Goal: Task Accomplishment & Management: Manage account settings

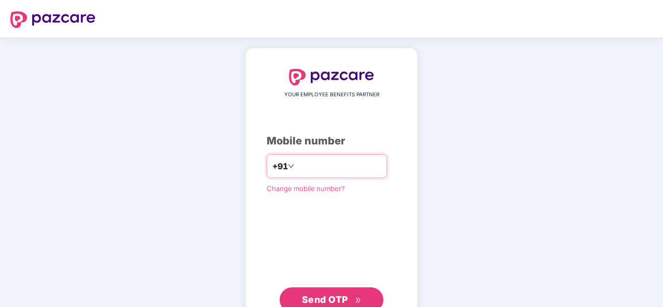
click at [337, 160] on input "number" at bounding box center [338, 166] width 85 height 17
click at [321, 170] on input "number" at bounding box center [338, 166] width 85 height 17
type input "**********"
click at [364, 291] on button "Send OTP" at bounding box center [331, 300] width 104 height 25
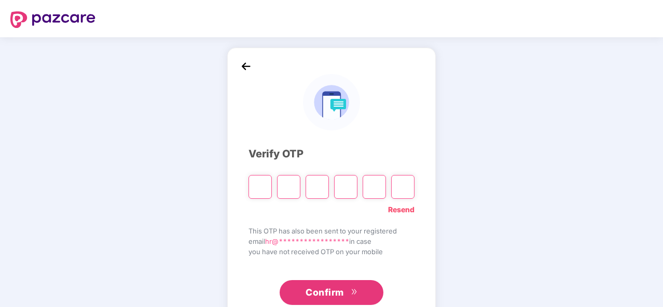
type input "*"
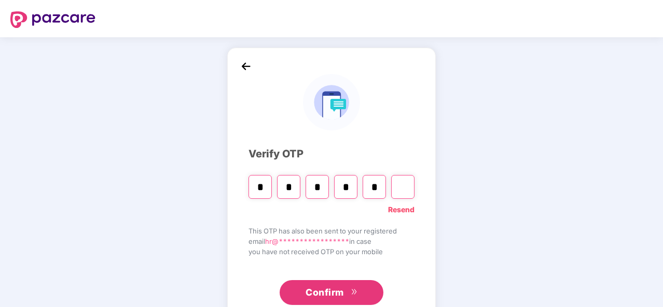
type input "*"
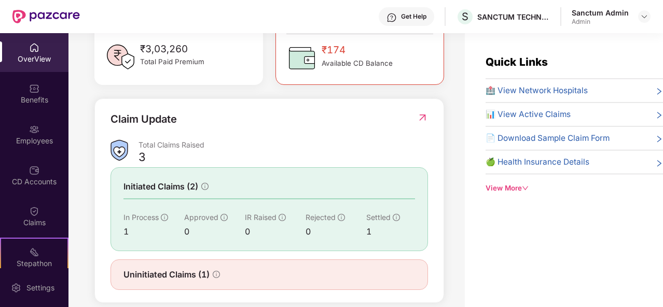
scroll to position [332, 0]
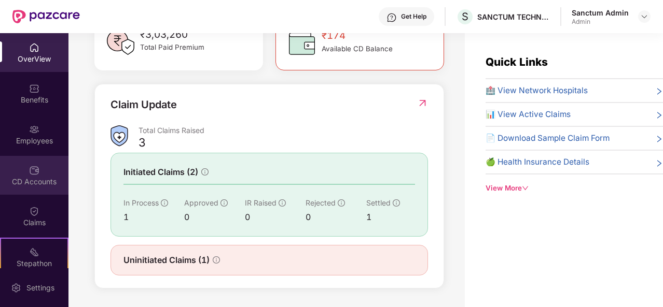
click at [48, 177] on div "CD Accounts" at bounding box center [34, 182] width 68 height 10
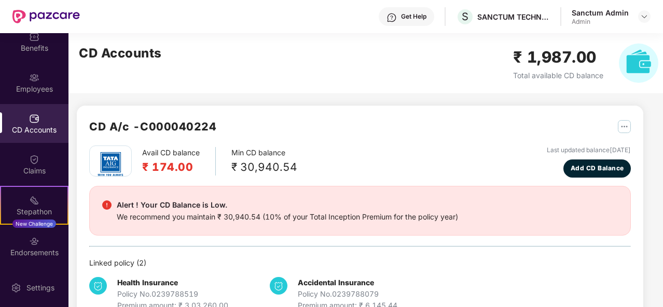
scroll to position [92, 0]
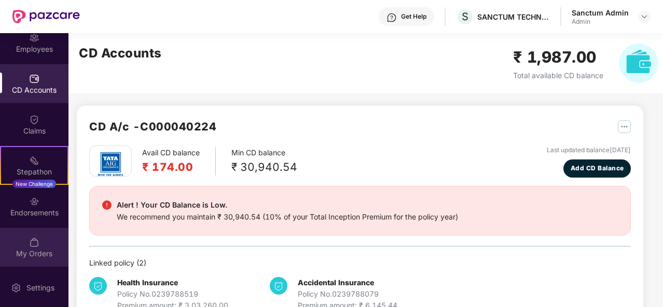
click at [40, 246] on div "My Orders" at bounding box center [34, 247] width 68 height 39
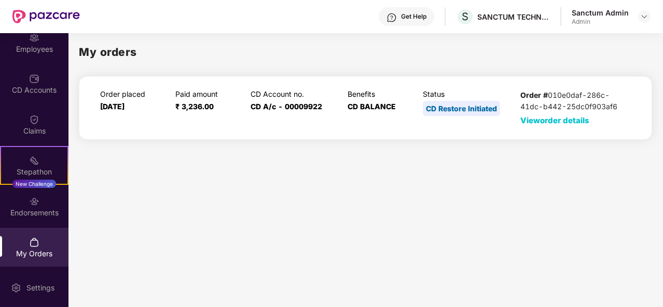
click at [578, 122] on span "View order details" at bounding box center [554, 121] width 69 height 10
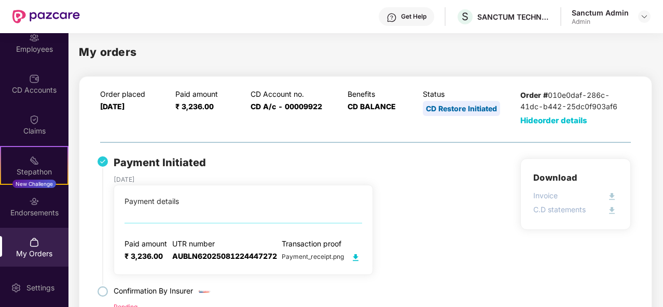
scroll to position [31, 0]
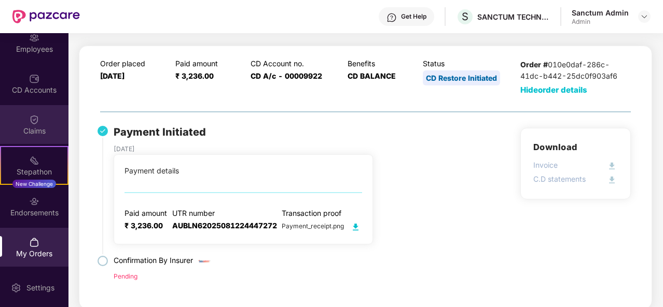
click at [35, 138] on div "Claims" at bounding box center [34, 124] width 68 height 39
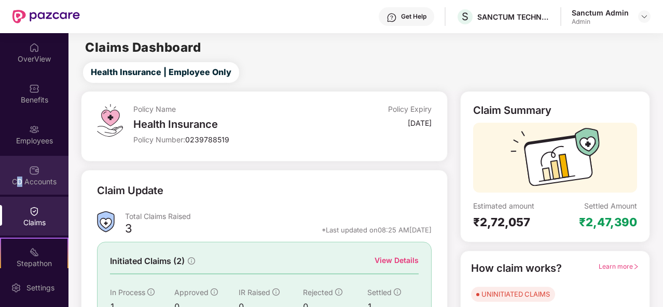
click at [18, 179] on div "CD Accounts" at bounding box center [34, 182] width 68 height 10
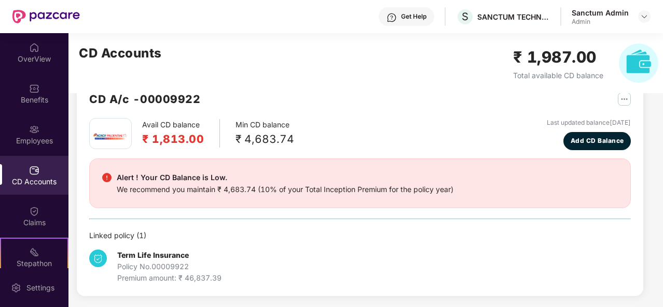
scroll to position [187, 0]
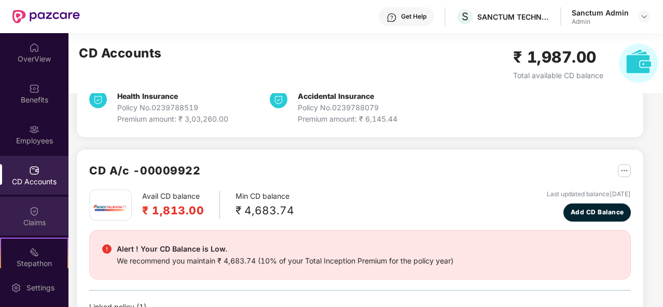
click at [52, 207] on div "Claims" at bounding box center [34, 216] width 68 height 39
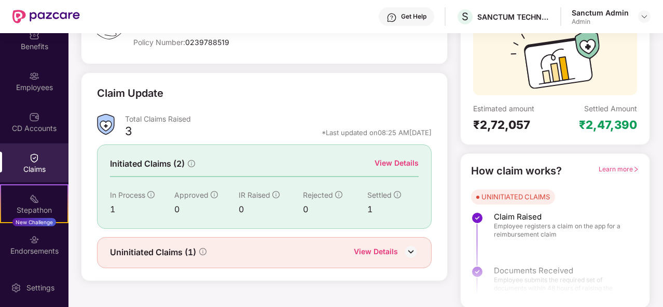
scroll to position [92, 0]
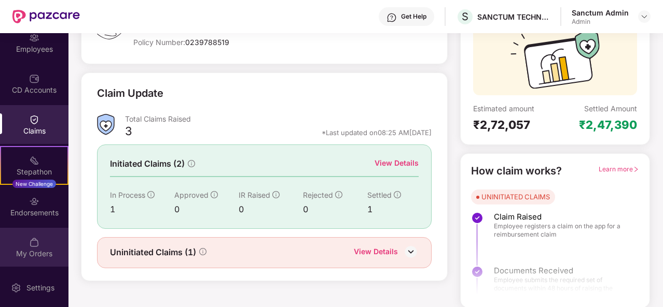
click at [34, 244] on img at bounding box center [34, 242] width 10 height 10
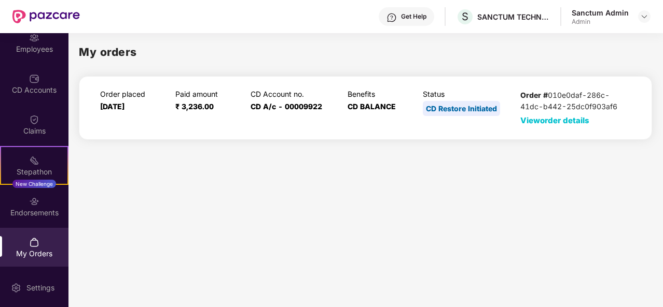
click at [524, 120] on span "View order details" at bounding box center [554, 121] width 69 height 10
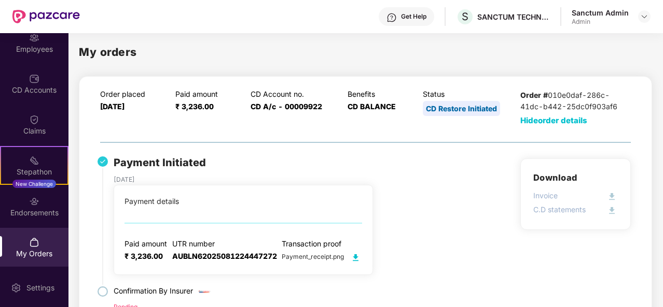
scroll to position [31, 0]
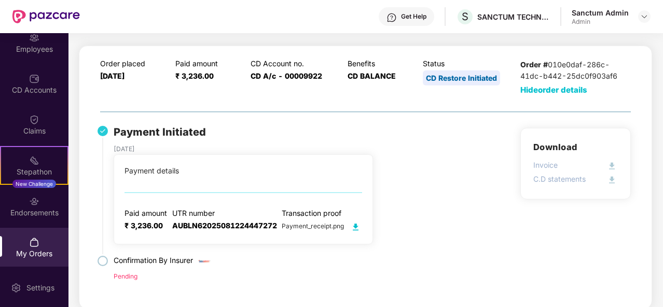
click at [358, 225] on img at bounding box center [355, 227] width 13 height 13
click at [17, 126] on div "Claims" at bounding box center [34, 131] width 68 height 10
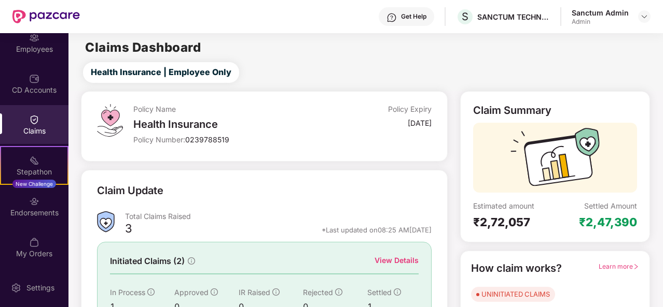
scroll to position [97, 0]
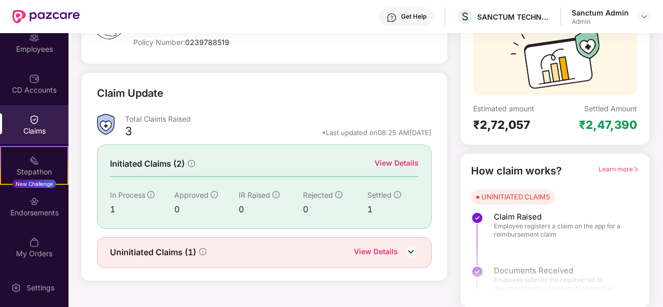
click at [392, 165] on div "View Details" at bounding box center [396, 163] width 44 height 11
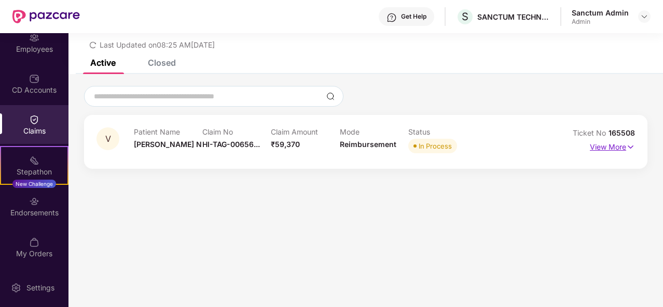
click at [602, 145] on p "View More" at bounding box center [612, 146] width 45 height 14
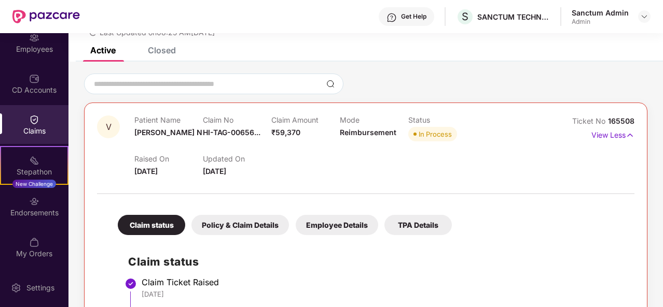
scroll to position [0, 0]
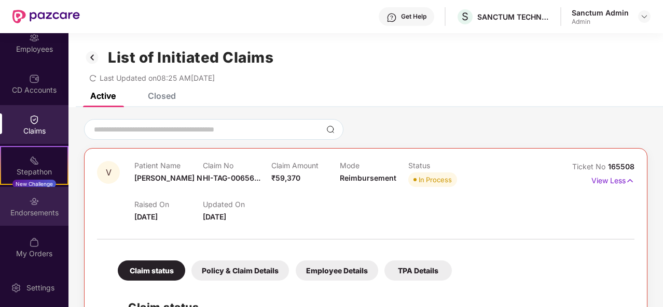
click at [48, 204] on div "Endorsements" at bounding box center [34, 206] width 68 height 39
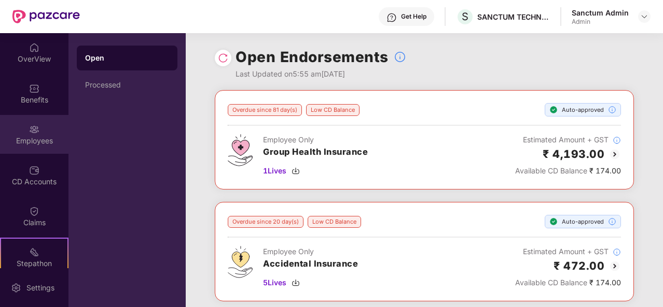
click at [31, 143] on div "Employees" at bounding box center [34, 141] width 68 height 10
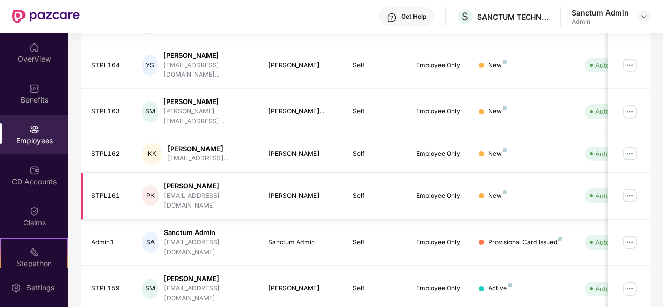
scroll to position [327, 0]
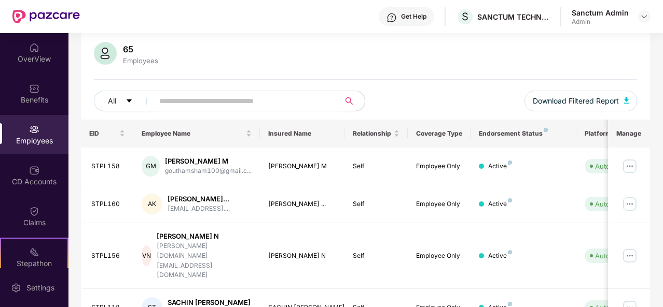
scroll to position [77, 0]
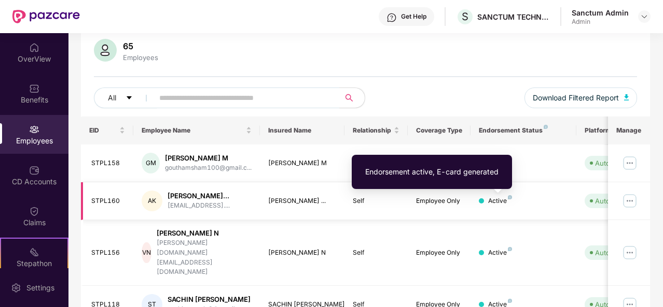
click at [507, 202] on div "Active" at bounding box center [500, 202] width 24 height 10
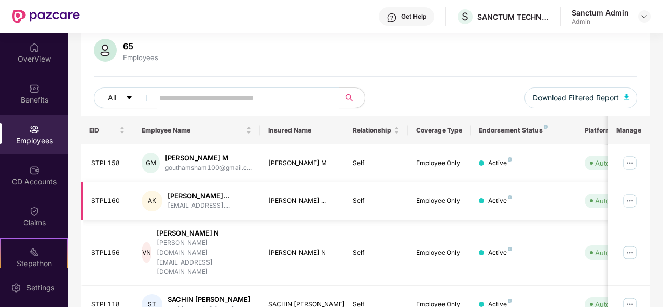
click at [507, 202] on div "Active" at bounding box center [500, 202] width 24 height 10
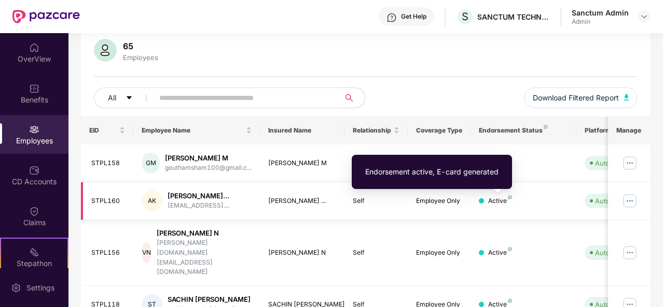
click at [509, 200] on img at bounding box center [510, 197] width 4 height 4
click at [492, 175] on div "Endorsement active, E-card generated" at bounding box center [431, 171] width 133 height 11
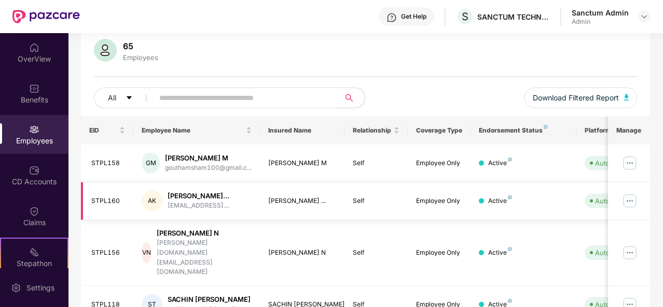
click at [630, 205] on img at bounding box center [629, 201] width 17 height 17
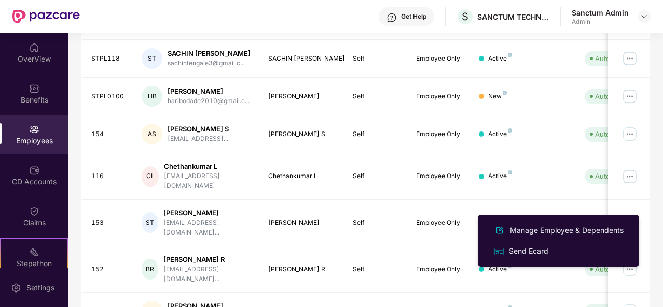
scroll to position [345, 0]
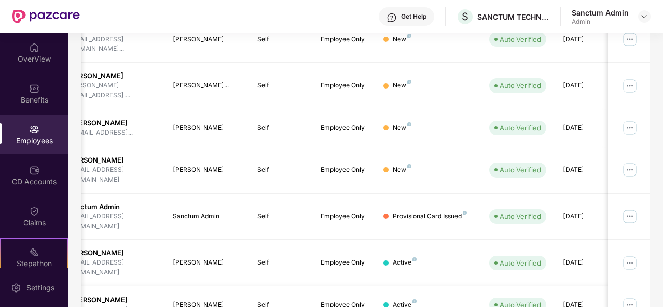
scroll to position [0, 104]
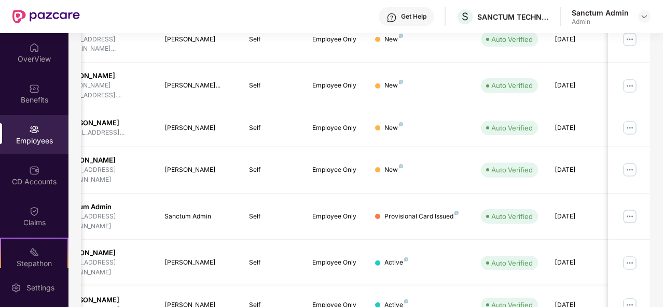
click at [635, 297] on img at bounding box center [629, 305] width 17 height 17
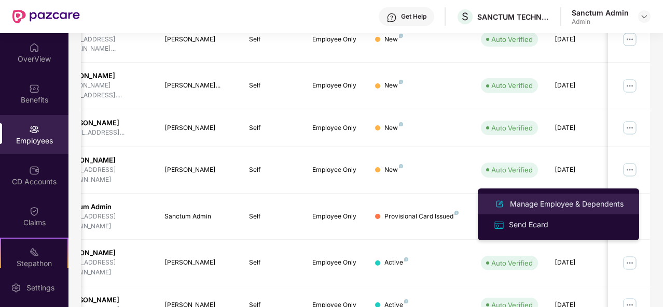
click at [522, 204] on div "Manage Employee & Dependents" at bounding box center [567, 204] width 118 height 11
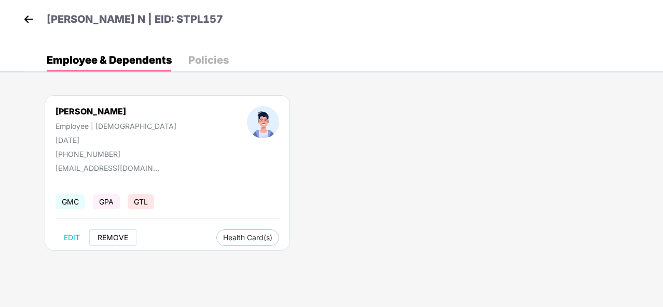
click at [114, 237] on span "REMOVE" at bounding box center [112, 238] width 31 height 8
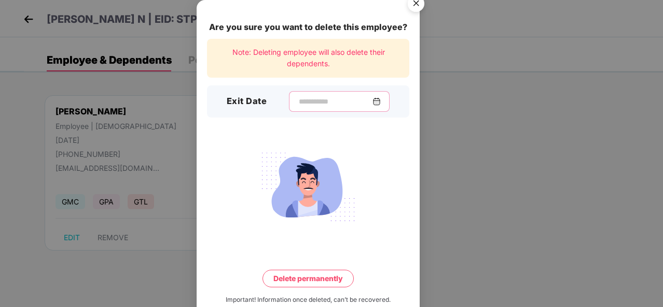
click at [320, 104] on input at bounding box center [335, 101] width 75 height 11
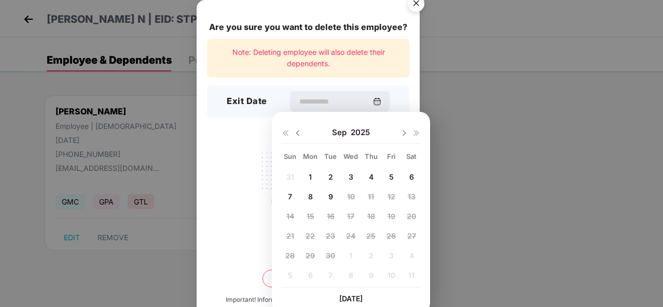
click at [301, 131] on img at bounding box center [297, 133] width 8 height 8
click at [402, 133] on img at bounding box center [404, 133] width 8 height 8
click at [309, 215] on span "11" at bounding box center [310, 216] width 6 height 9
type input "**********"
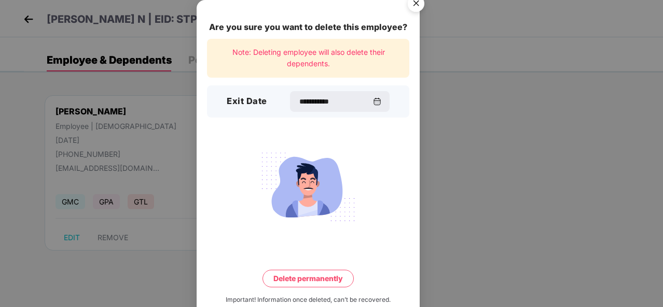
click at [305, 275] on button "Delete permanently" at bounding box center [307, 279] width 91 height 18
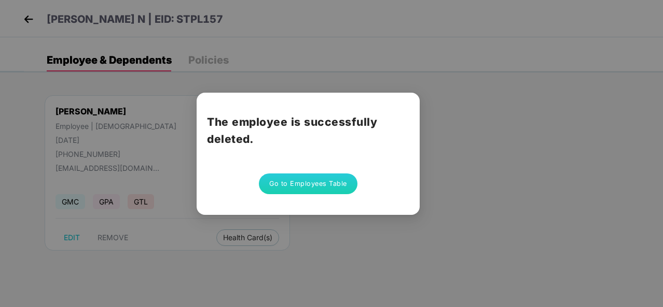
click at [301, 178] on button "Go to Employees Table" at bounding box center [308, 184] width 99 height 21
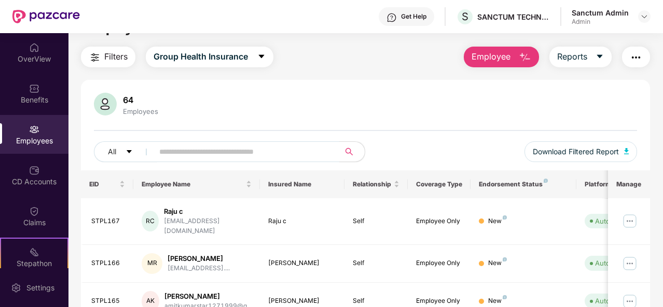
scroll to position [13, 0]
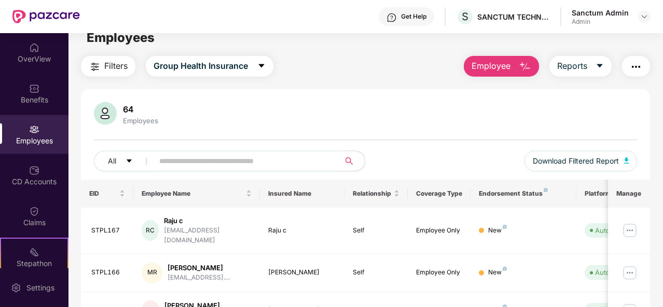
click at [297, 162] on input "text" at bounding box center [242, 161] width 166 height 16
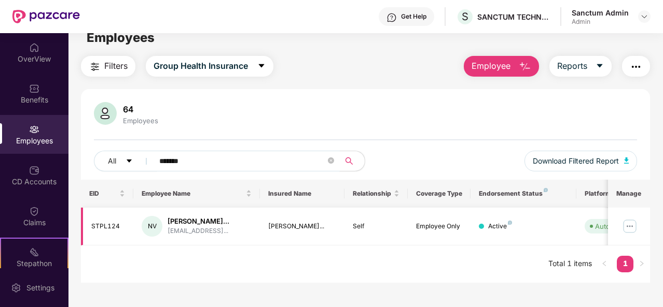
type input "*******"
click at [634, 231] on img at bounding box center [629, 226] width 17 height 17
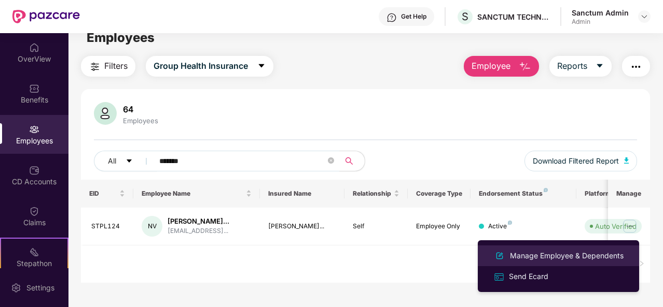
click at [545, 254] on div "Manage Employee & Dependents" at bounding box center [567, 255] width 118 height 11
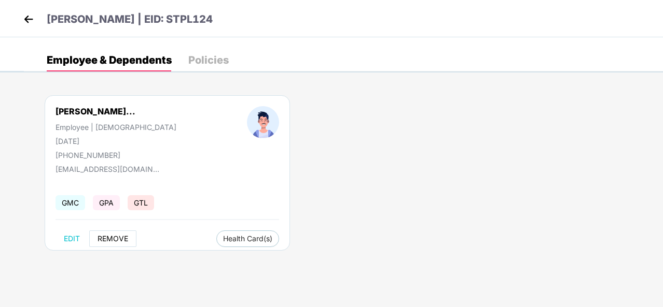
click at [120, 235] on span "REMOVE" at bounding box center [112, 239] width 31 height 8
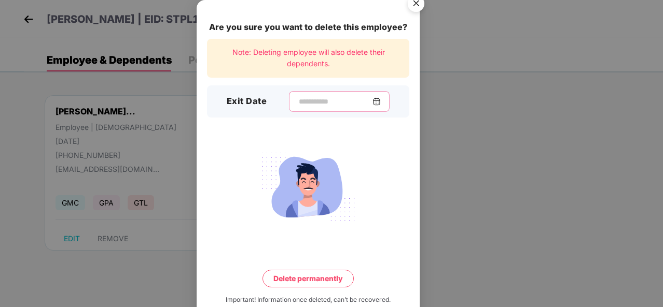
click at [303, 100] on input at bounding box center [335, 101] width 75 height 11
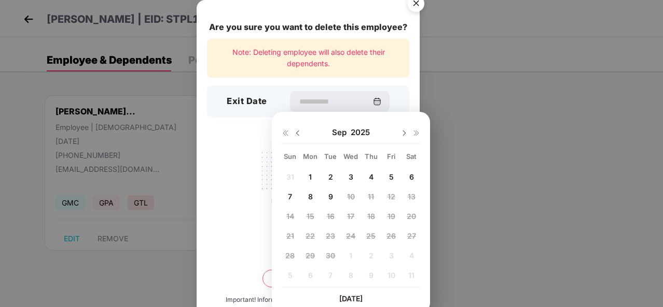
click at [300, 131] on img at bounding box center [297, 133] width 8 height 8
click at [310, 219] on span "11" at bounding box center [310, 216] width 6 height 9
type input "**********"
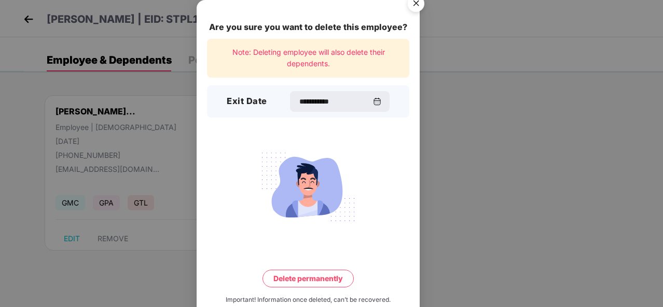
click at [305, 283] on button "Delete permanently" at bounding box center [307, 279] width 91 height 18
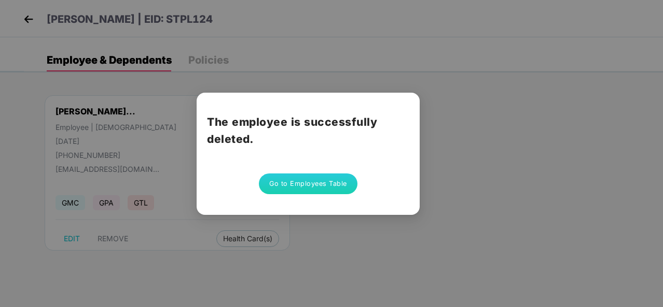
click at [334, 178] on button "Go to Employees Table" at bounding box center [308, 184] width 99 height 21
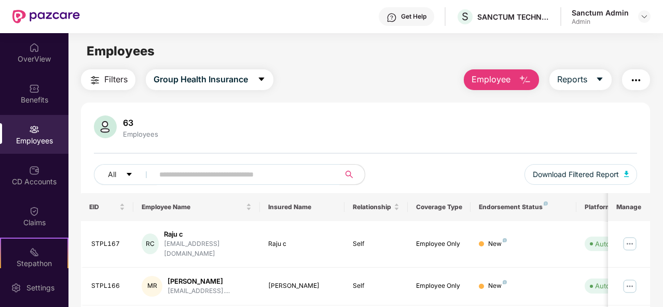
click at [320, 174] on input "text" at bounding box center [242, 175] width 166 height 16
type input "*****"
click at [633, 238] on img at bounding box center [629, 244] width 17 height 17
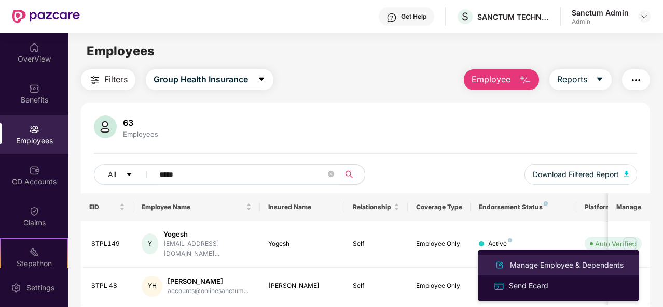
click at [571, 260] on div "Manage Employee & Dependents" at bounding box center [567, 265] width 118 height 11
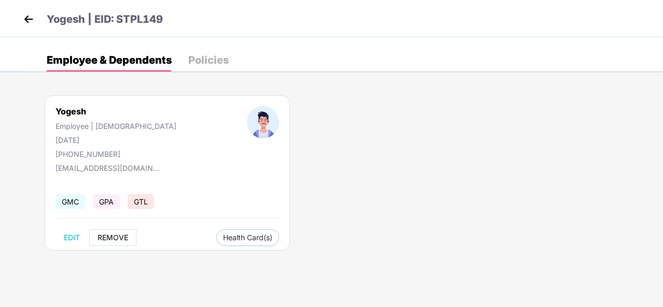
click at [110, 236] on span "REMOVE" at bounding box center [112, 238] width 31 height 8
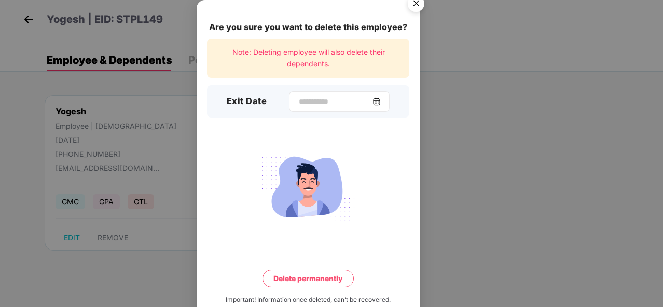
click at [310, 111] on div at bounding box center [339, 101] width 101 height 21
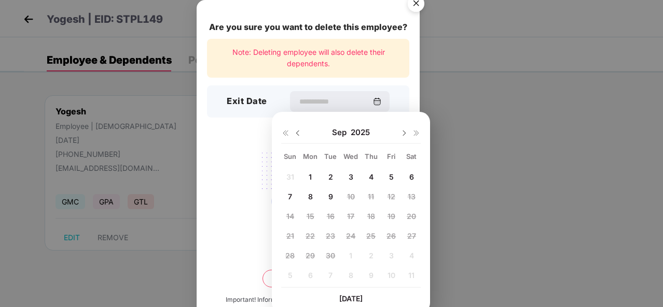
click at [299, 129] on img at bounding box center [297, 133] width 8 height 8
click at [315, 216] on div "11" at bounding box center [310, 216] width 16 height 16
type input "**********"
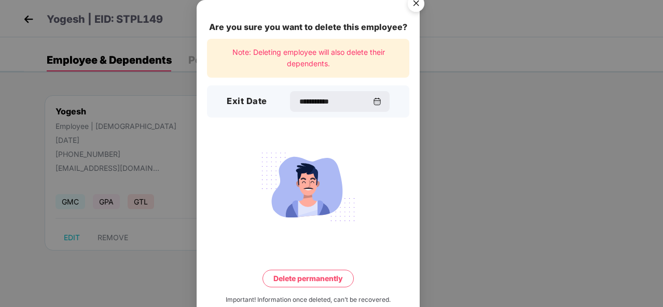
click at [298, 284] on button "Delete permanently" at bounding box center [307, 279] width 91 height 18
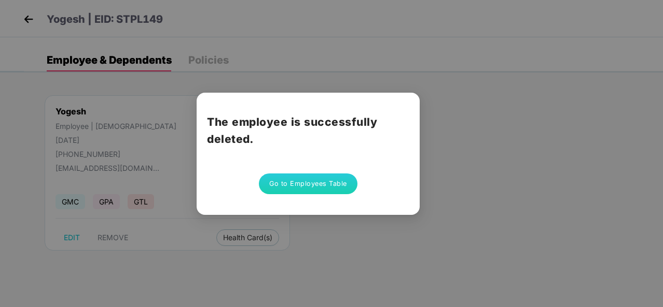
click at [325, 186] on button "Go to Employees Table" at bounding box center [308, 184] width 99 height 21
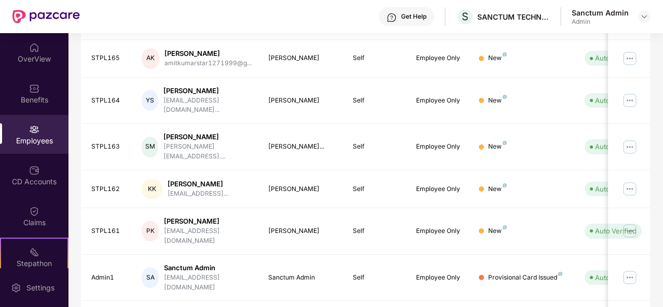
scroll to position [327, 0]
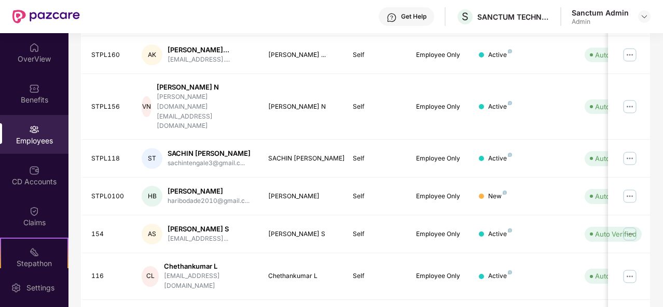
scroll to position [345, 0]
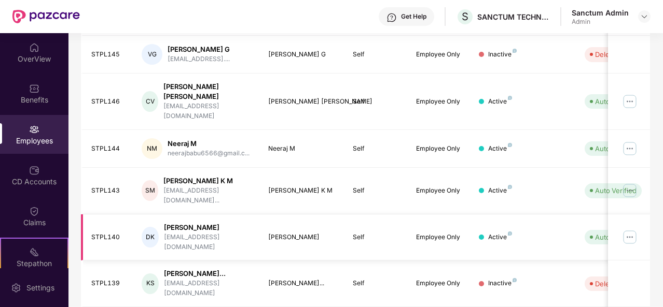
scroll to position [0, 0]
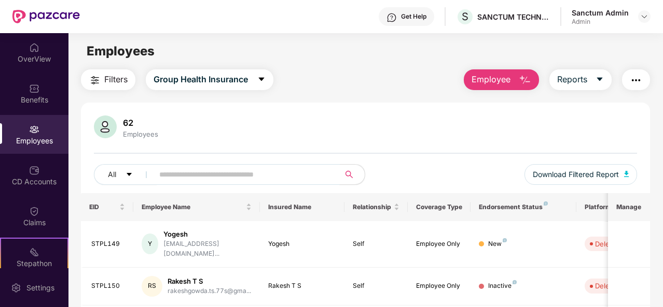
click at [244, 172] on input "text" at bounding box center [242, 175] width 166 height 16
type input "*"
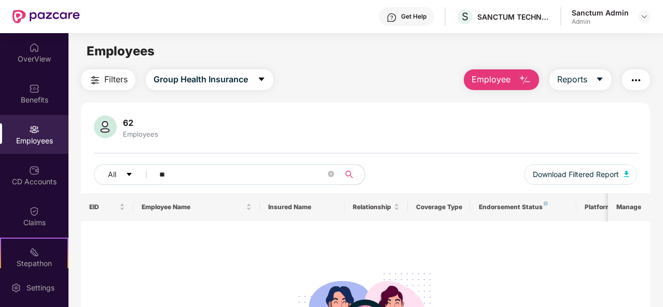
type input "*"
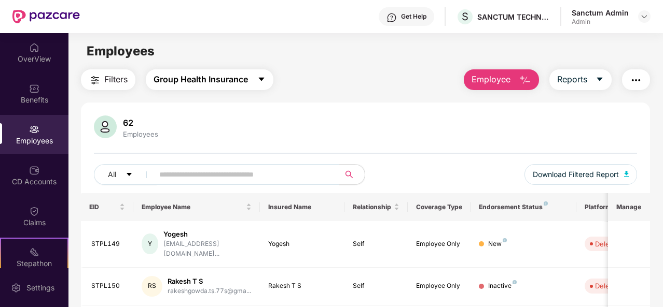
click at [196, 83] on span "Group Health Insurance" at bounding box center [200, 79] width 94 height 13
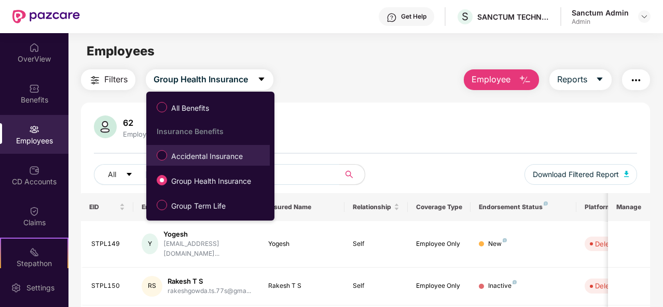
click at [195, 159] on span "Accidental Insurance" at bounding box center [207, 156] width 80 height 11
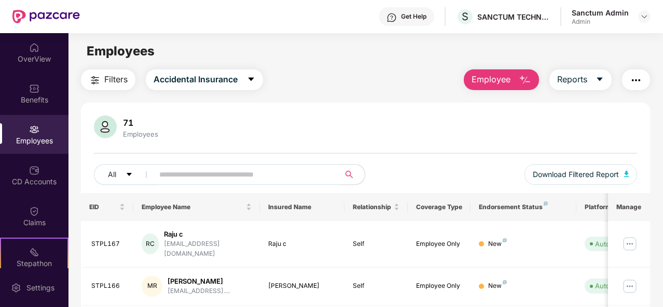
click at [197, 172] on input "text" at bounding box center [242, 175] width 166 height 16
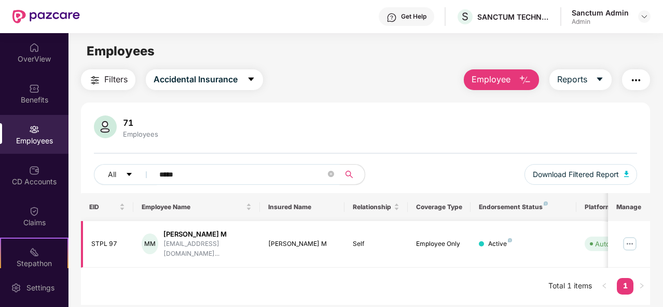
type input "*****"
click at [632, 239] on img at bounding box center [629, 244] width 17 height 17
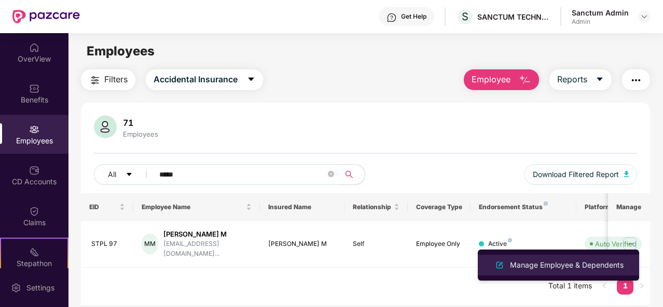
click at [584, 258] on li "Manage Employee & Dependents" at bounding box center [558, 265] width 161 height 21
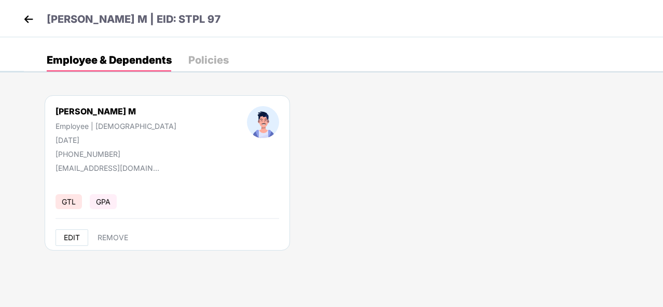
click at [78, 234] on span "EDIT" at bounding box center [72, 238] width 16 height 8
select select "****"
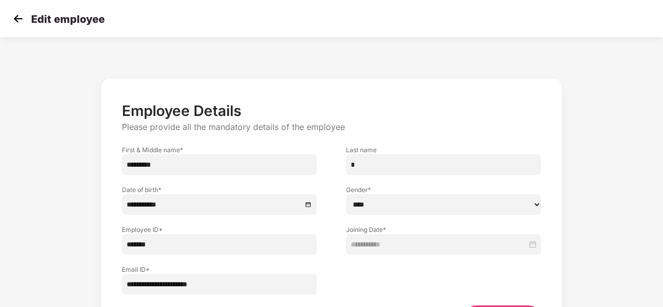
scroll to position [69, 0]
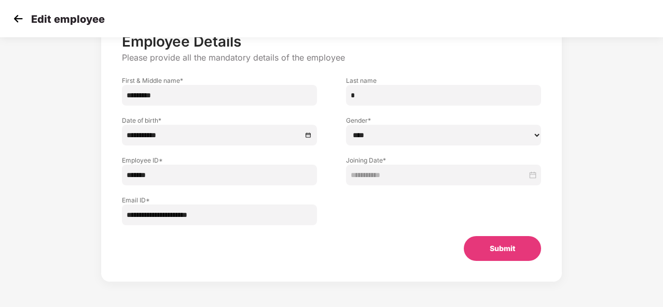
click at [522, 247] on button "Submit" at bounding box center [502, 248] width 77 height 25
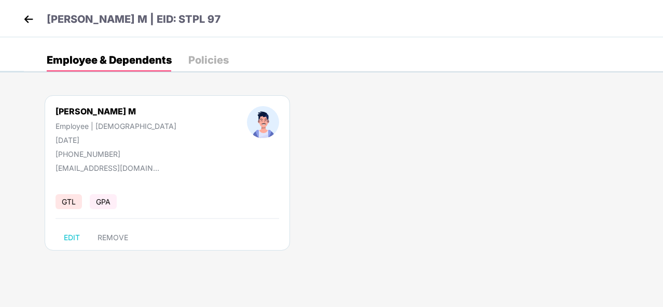
click at [209, 55] on div "Policies" at bounding box center [208, 60] width 40 height 10
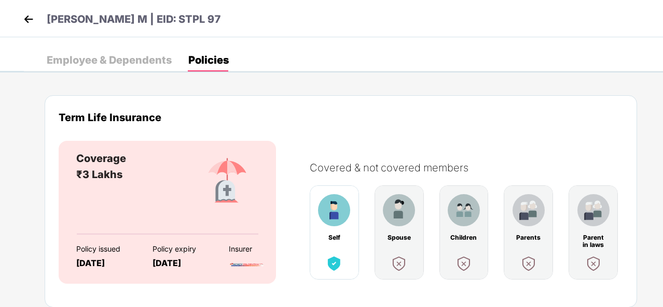
drag, startPoint x: 164, startPoint y: 16, endPoint x: 155, endPoint y: 40, distance: 26.1
click at [155, 40] on div "Employee & Dependents Policies Manjunath M Employee | Male 01 Jan 2003 +9190197…" at bounding box center [331, 54] width 663 height 35
drag, startPoint x: 148, startPoint y: 18, endPoint x: 203, endPoint y: 21, distance: 55.0
click at [203, 21] on div "Manjunath M | EID: STPL 97" at bounding box center [331, 18] width 663 height 37
copy p "STPL 97"
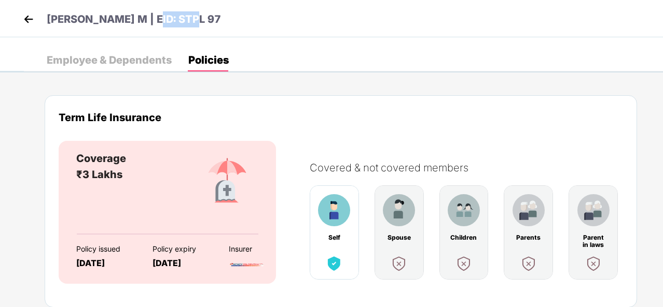
click at [30, 19] on img at bounding box center [29, 19] width 16 height 16
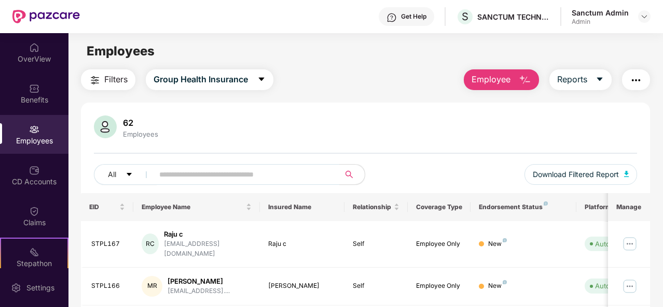
click at [500, 78] on span "Employee" at bounding box center [490, 79] width 39 height 13
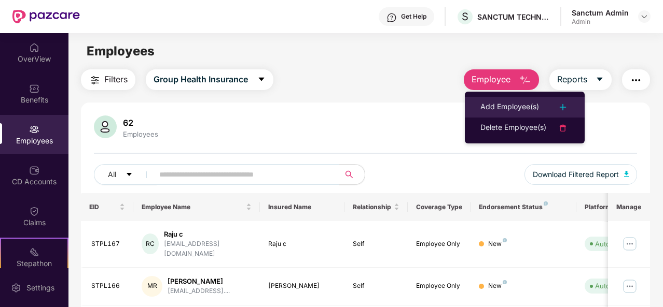
click at [512, 106] on div "Add Employee(s)" at bounding box center [509, 107] width 59 height 12
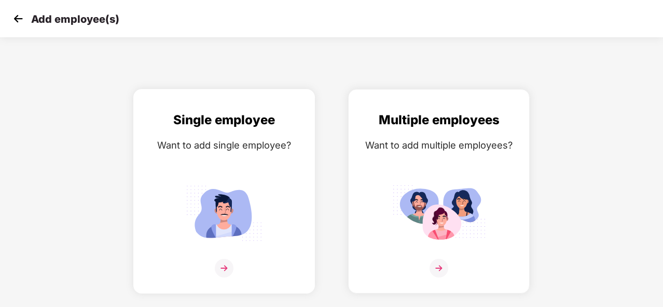
click at [219, 189] on img at bounding box center [223, 213] width 93 height 65
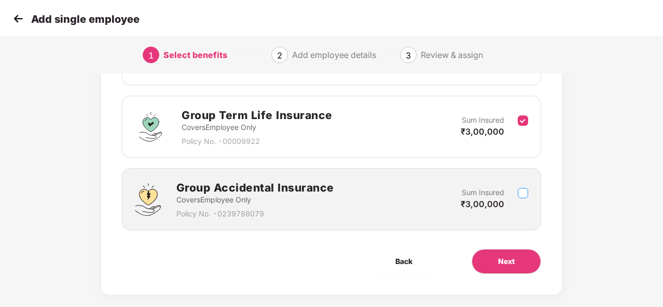
scroll to position [156, 0]
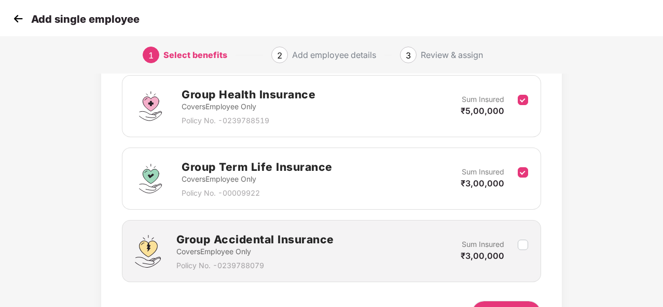
click at [516, 170] on div "Sum Insured ₹3,00,000" at bounding box center [488, 178] width 57 height 25
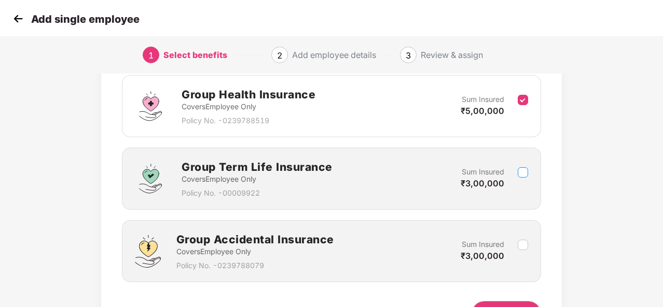
scroll to position [219, 0]
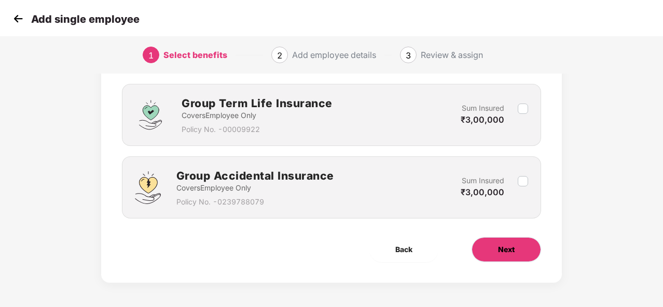
click at [494, 245] on button "Next" at bounding box center [505, 249] width 69 height 25
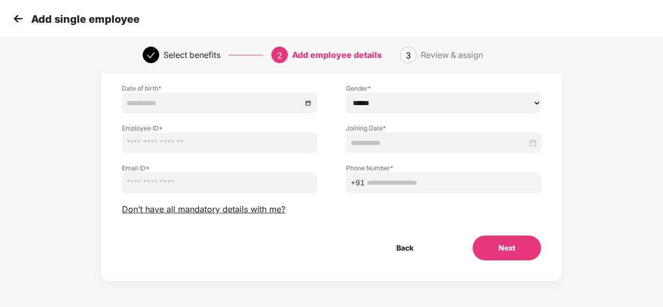
scroll to position [0, 0]
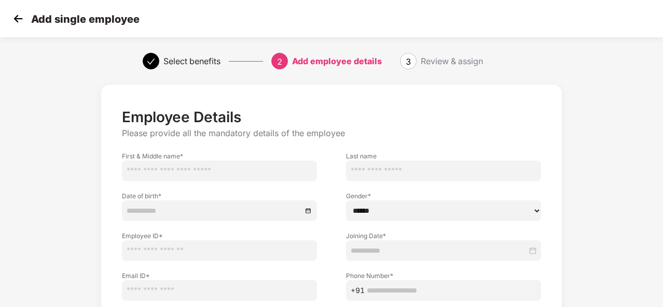
click at [24, 21] on img at bounding box center [18, 19] width 16 height 16
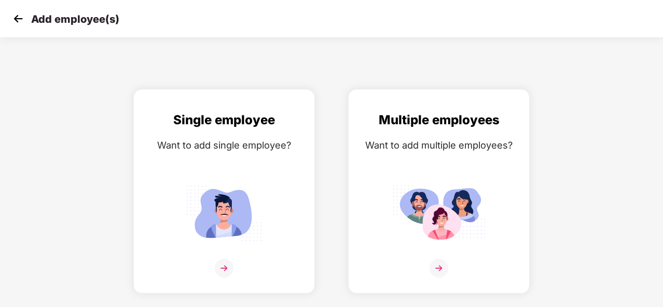
click at [21, 22] on img at bounding box center [18, 19] width 16 height 16
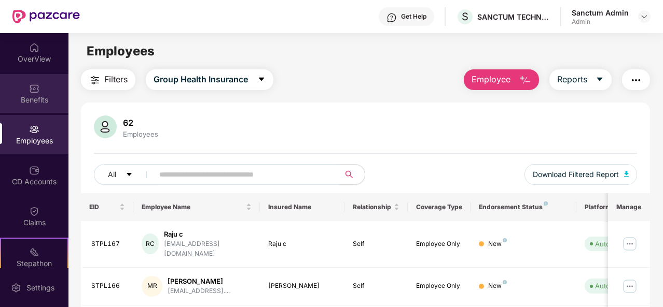
click at [41, 91] on div "Benefits" at bounding box center [34, 93] width 68 height 39
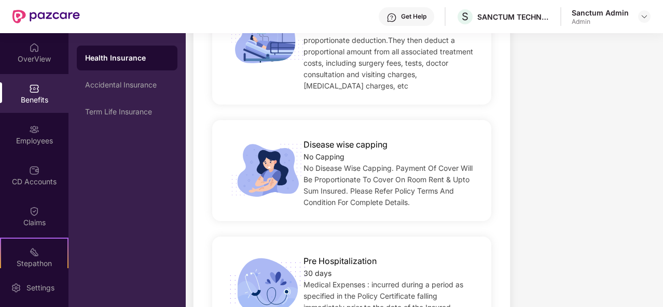
scroll to position [778, 0]
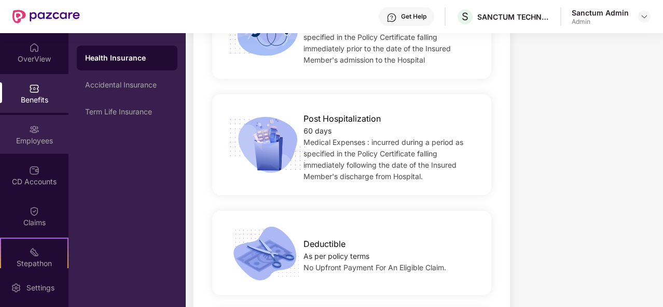
click at [41, 131] on div "Employees" at bounding box center [34, 134] width 68 height 39
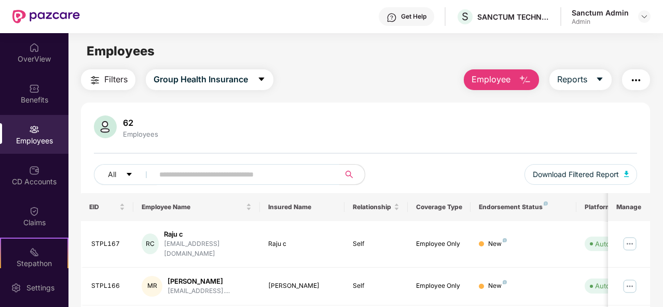
click at [519, 81] on img "button" at bounding box center [524, 80] width 12 height 12
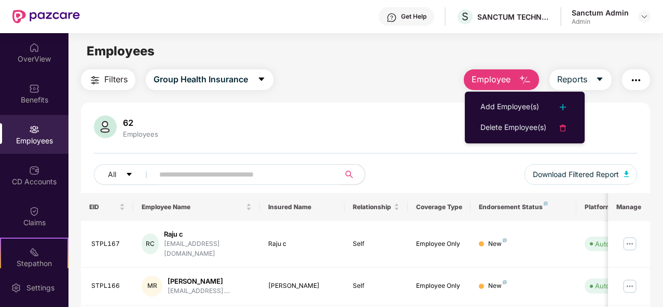
click at [486, 85] on span "Employee" at bounding box center [490, 79] width 39 height 13
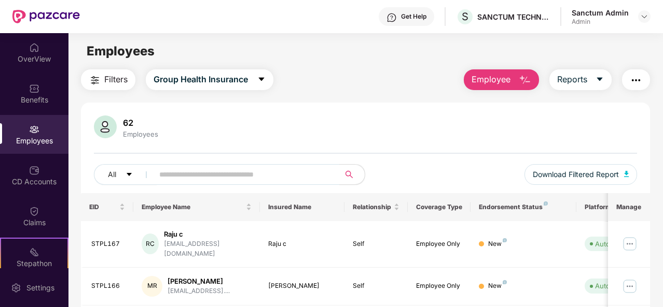
click at [486, 81] on span "Employee" at bounding box center [490, 79] width 39 height 13
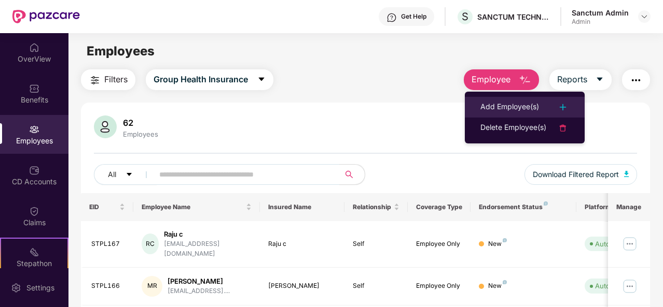
click at [493, 116] on li "Add Employee(s)" at bounding box center [525, 107] width 120 height 21
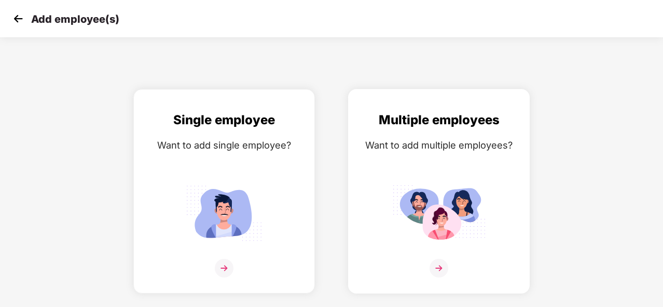
click at [459, 198] on img at bounding box center [438, 213] width 93 height 65
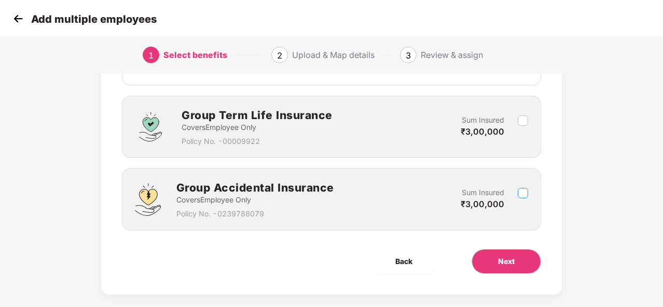
scroll to position [219, 0]
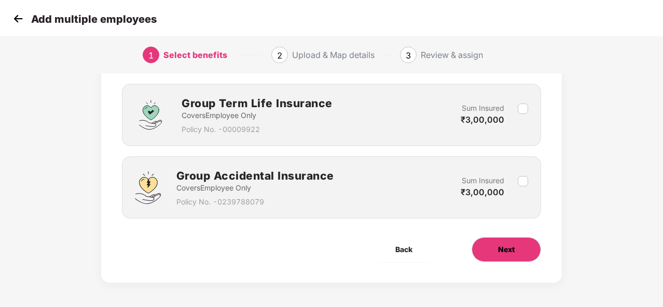
click at [496, 244] on button "Next" at bounding box center [505, 249] width 69 height 25
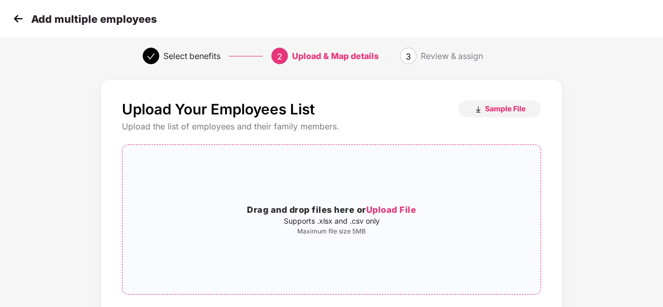
scroll to position [0, 0]
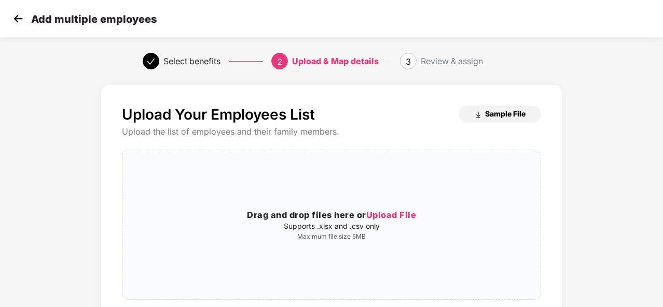
click at [513, 110] on span "Sample File" at bounding box center [505, 114] width 40 height 10
click at [428, 132] on div "Upload the list of employees and their family members." at bounding box center [331, 132] width 419 height 11
click at [18, 25] on img at bounding box center [18, 19] width 16 height 16
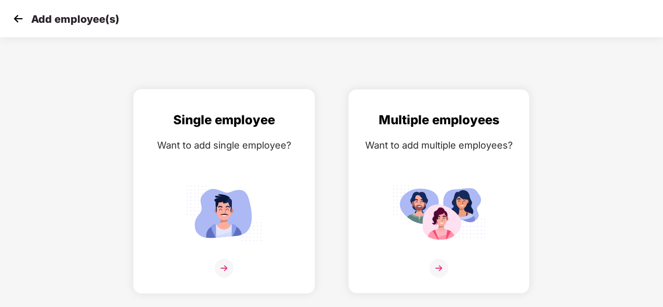
click at [256, 196] on img at bounding box center [223, 213] width 93 height 65
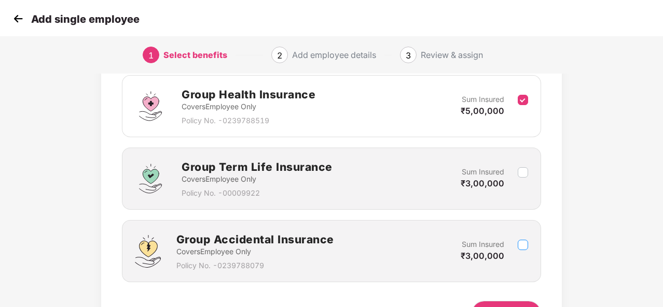
scroll to position [219, 0]
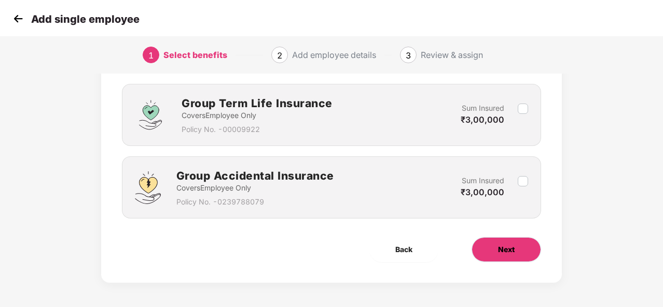
click at [499, 245] on span "Next" at bounding box center [506, 249] width 17 height 11
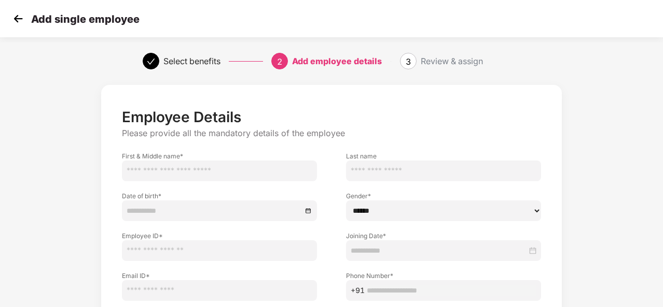
click at [214, 167] on input "text" at bounding box center [219, 171] width 195 height 21
type input "*"
type input "*********"
click at [354, 173] on input "text" at bounding box center [443, 171] width 195 height 21
type input "*"
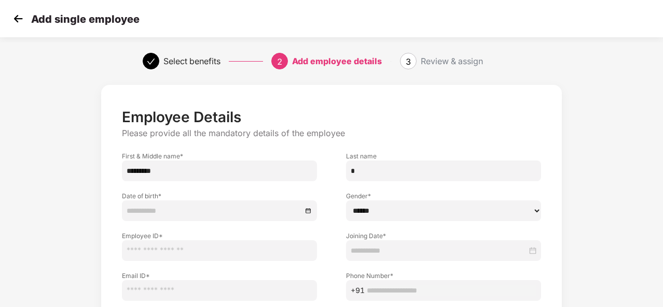
click at [278, 218] on div at bounding box center [219, 211] width 195 height 21
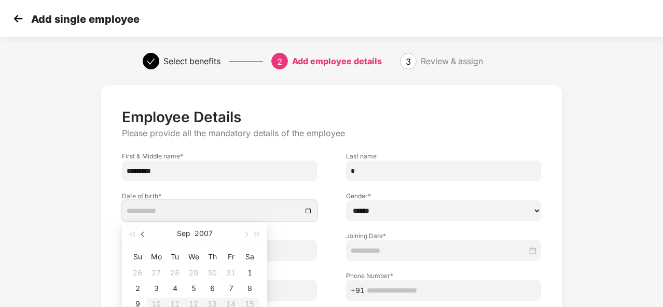
click at [145, 235] on span "button" at bounding box center [143, 234] width 5 height 5
click at [202, 232] on button "2007" at bounding box center [203, 233] width 18 height 21
type input "**********"
click at [188, 295] on div "2003" at bounding box center [194, 296] width 31 height 12
type input "**********"
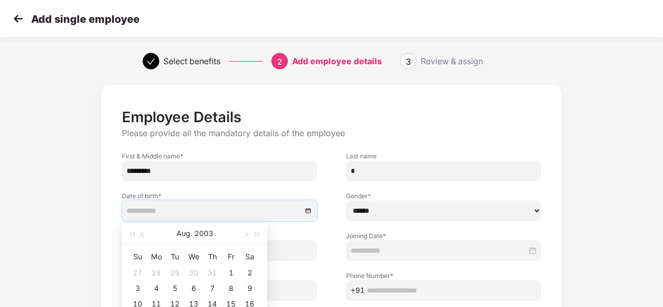
type input "**********"
click at [185, 233] on button "Aug" at bounding box center [183, 233] width 14 height 21
type input "**********"
click at [151, 267] on div "Jan" at bounding box center [148, 262] width 31 height 12
type input "**********"
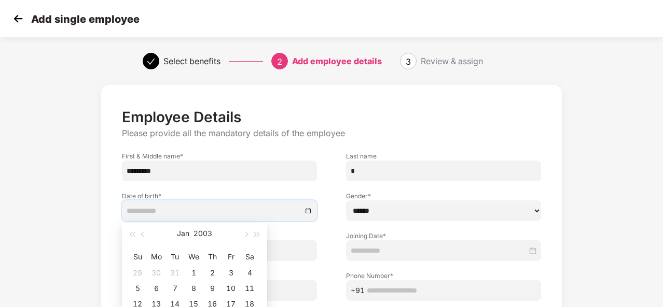
click at [193, 269] on div "1" at bounding box center [193, 273] width 12 height 12
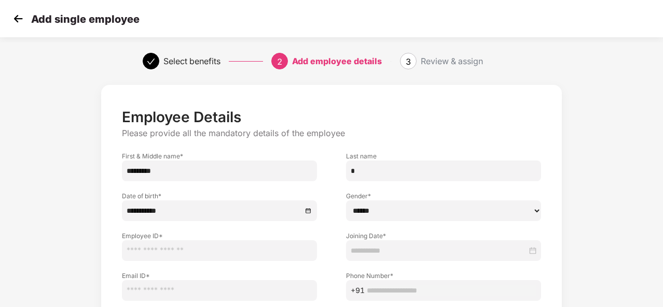
click at [45, 229] on div "**********" at bounding box center [331, 247] width 663 height 335
click at [394, 207] on select "****** **** ******" at bounding box center [443, 211] width 195 height 21
select select "****"
click at [346, 201] on select "****** **** ******" at bounding box center [443, 211] width 195 height 21
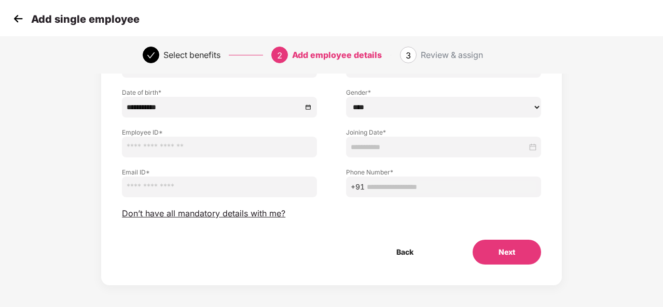
click at [178, 145] on input "text" at bounding box center [219, 147] width 195 height 21
type input "*"
paste input "*******"
click at [146, 147] on input "*******" at bounding box center [219, 147] width 195 height 21
type input "******"
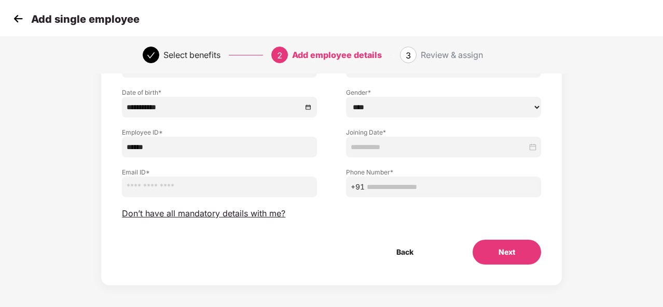
click at [51, 171] on div "**********" at bounding box center [331, 143] width 663 height 335
click at [409, 151] on input at bounding box center [438, 147] width 176 height 11
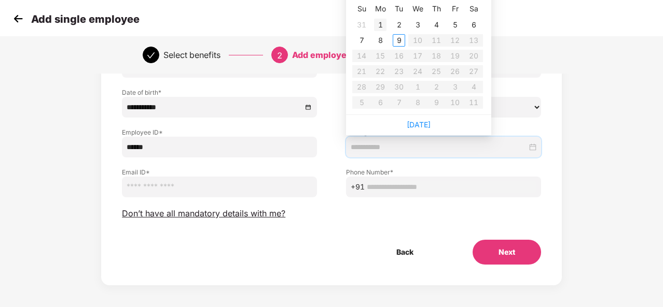
type input "**********"
click at [386, 26] on div "1" at bounding box center [380, 25] width 12 height 12
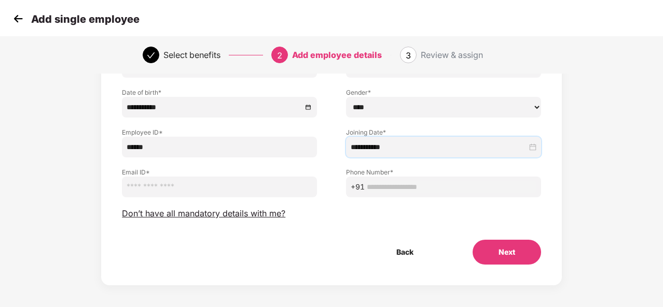
click at [208, 188] on input "email" at bounding box center [219, 187] width 195 height 21
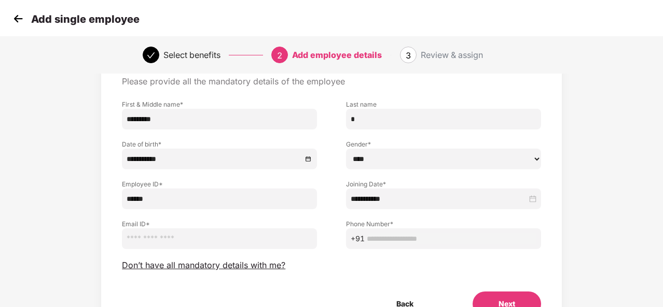
click at [460, 243] on input "text" at bounding box center [452, 238] width 170 height 11
click at [194, 235] on input "email" at bounding box center [219, 239] width 195 height 21
paste input "**********"
type input "**********"
click at [394, 230] on span "+91" at bounding box center [443, 239] width 195 height 21
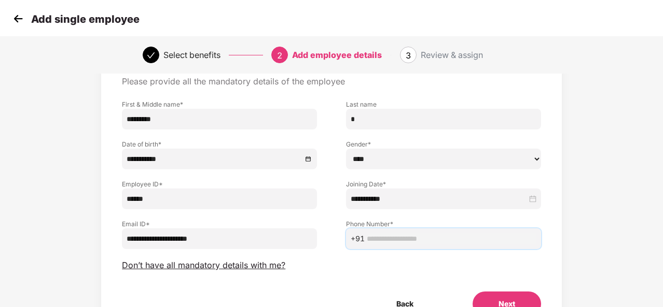
paste input "**********"
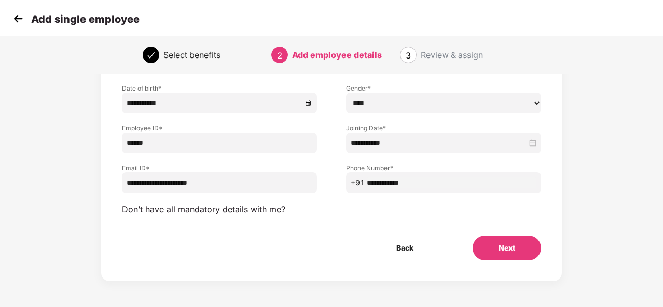
click at [518, 255] on button "Next" at bounding box center [506, 248] width 68 height 25
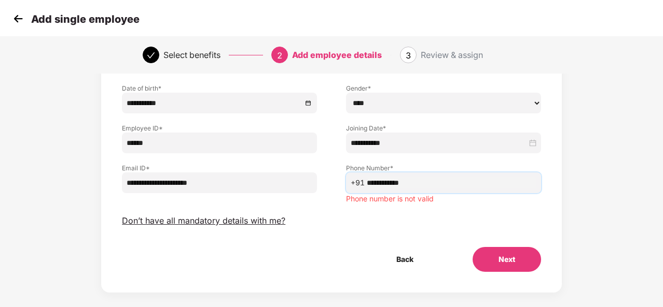
click at [442, 179] on input "**********" at bounding box center [452, 182] width 170 height 11
type input "**********"
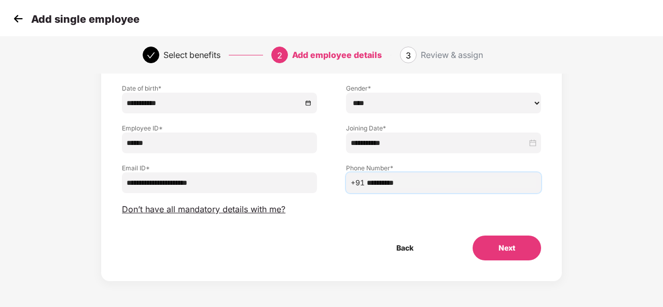
click at [482, 249] on button "Next" at bounding box center [506, 248] width 68 height 25
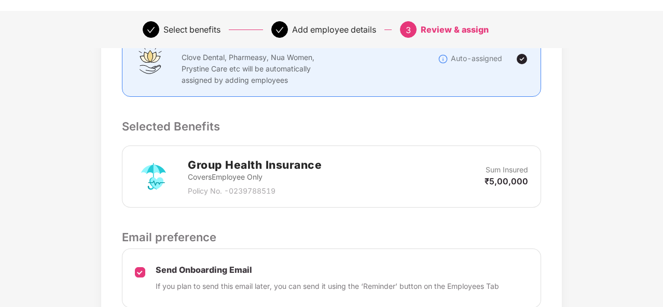
scroll to position [337, 0]
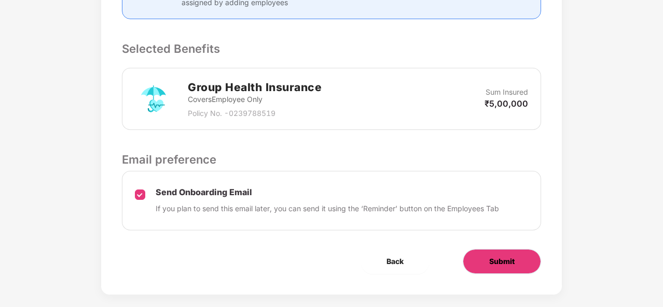
click at [504, 258] on button "Submit" at bounding box center [501, 261] width 78 height 25
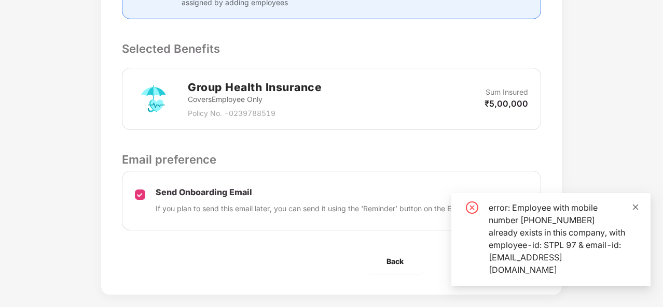
click at [634, 212] on span at bounding box center [635, 207] width 7 height 9
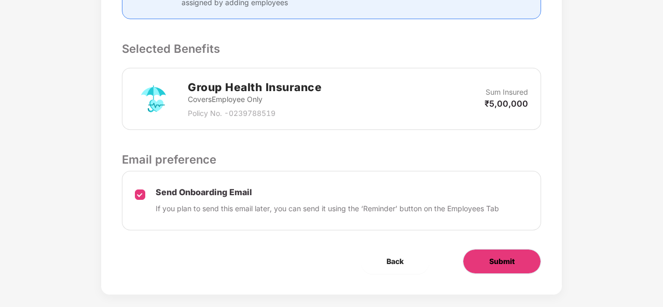
click at [514, 256] on span "Submit" at bounding box center [501, 261] width 25 height 11
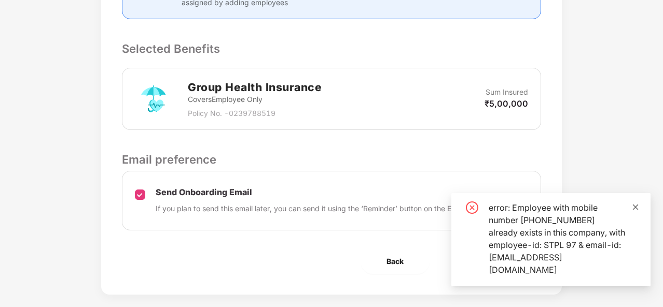
click at [638, 213] on link at bounding box center [635, 207] width 7 height 11
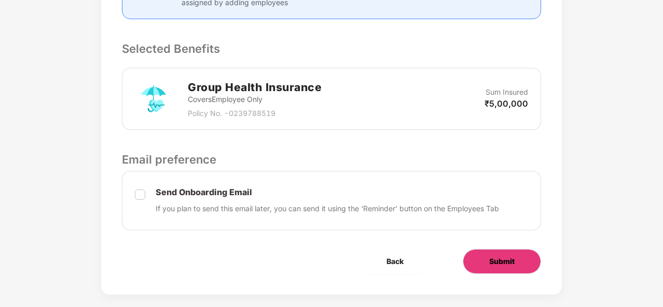
click at [473, 249] on button "Submit" at bounding box center [501, 261] width 78 height 25
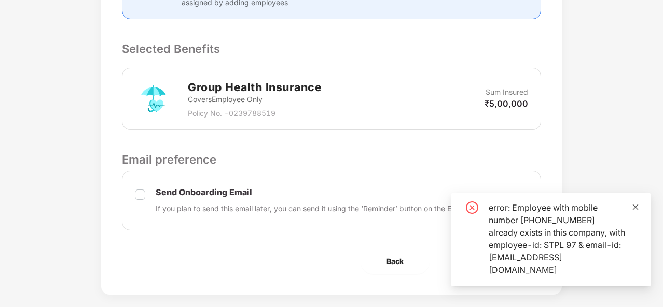
click at [633, 211] on icon "close" at bounding box center [635, 207] width 7 height 7
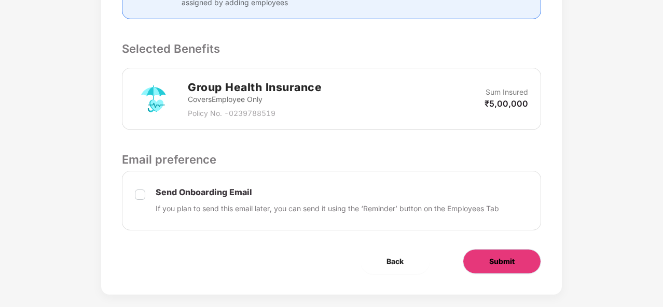
click at [515, 253] on button "Submit" at bounding box center [501, 261] width 78 height 25
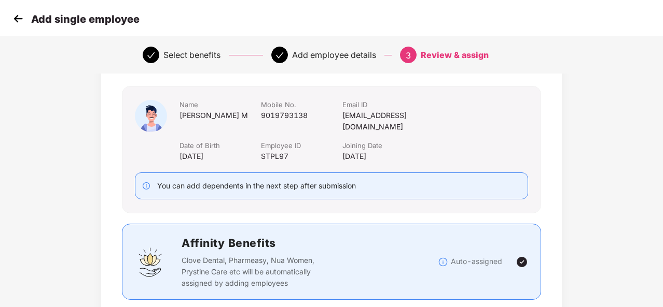
scroll to position [0, 0]
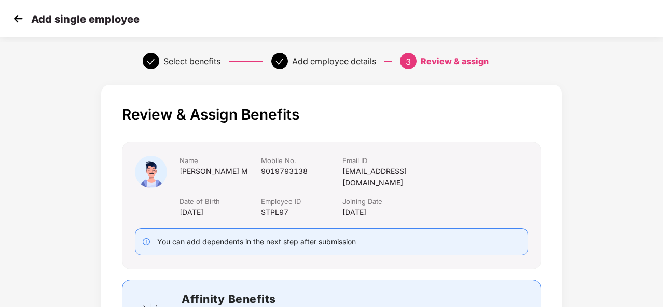
click at [200, 172] on div "Manjunath M" at bounding box center [219, 171] width 81 height 11
copy div "Manjunath M"
click at [281, 207] on div "STPL97" at bounding box center [301, 212] width 81 height 11
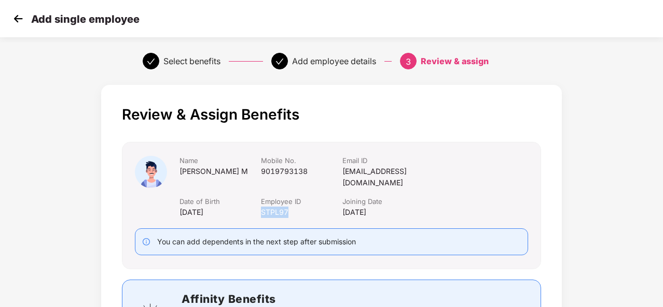
click at [281, 207] on div "STPL97" at bounding box center [301, 212] width 81 height 11
copy div "STPL97"
click at [287, 171] on div "9019793138" at bounding box center [301, 171] width 81 height 11
copy div "9019793138"
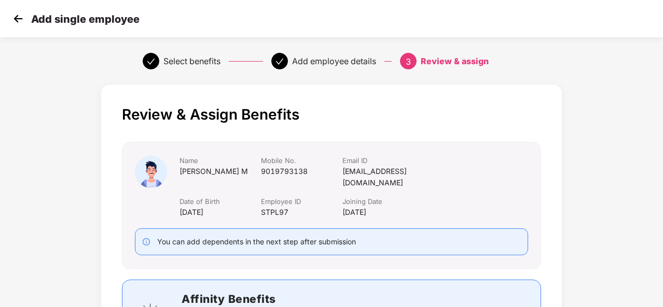
click at [6, 20] on div "Add single employee" at bounding box center [331, 18] width 663 height 37
click at [20, 18] on img at bounding box center [18, 19] width 16 height 16
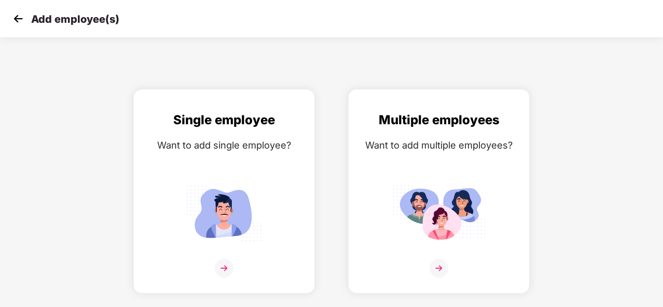
click at [20, 18] on img at bounding box center [18, 19] width 16 height 16
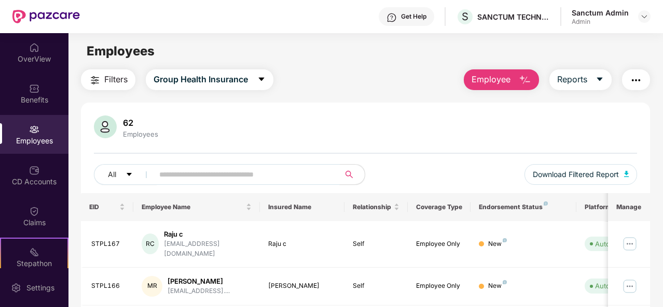
click at [215, 174] on input "text" at bounding box center [242, 175] width 166 height 16
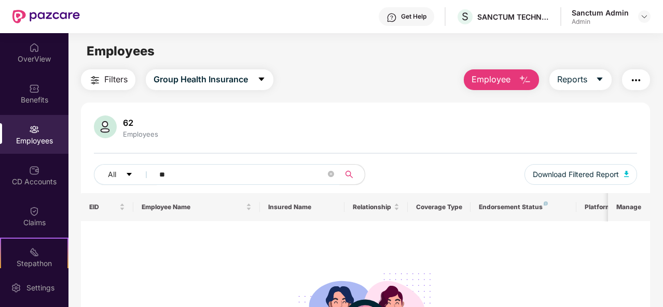
type input "*"
type input "*********"
click at [646, 13] on img at bounding box center [644, 16] width 8 height 8
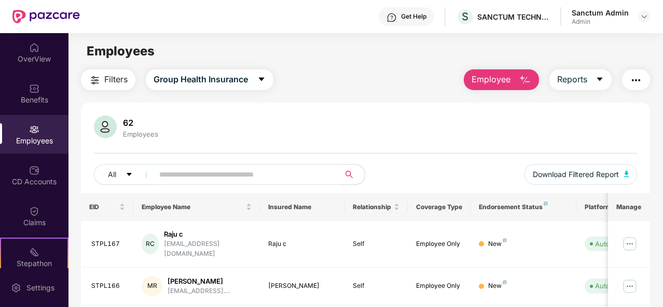
click at [209, 170] on input "text" at bounding box center [242, 175] width 166 height 16
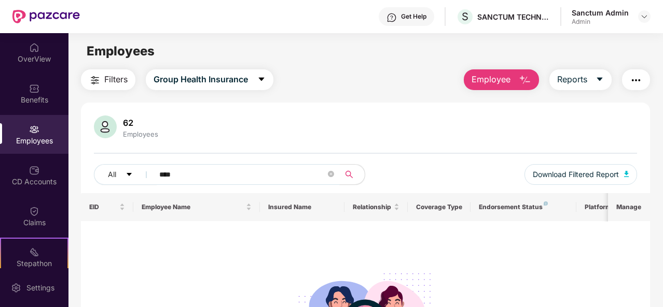
type input "****"
click at [635, 13] on div "Sanctum Admin Admin" at bounding box center [610, 17] width 79 height 18
click at [642, 15] on img at bounding box center [644, 16] width 8 height 8
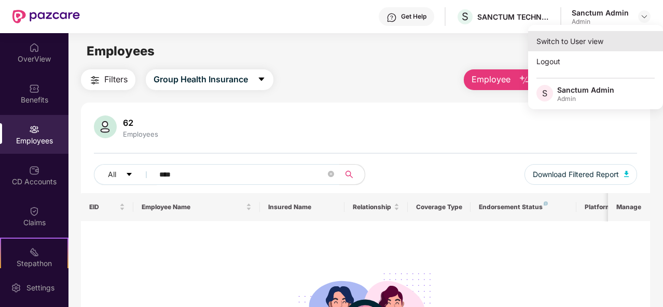
click at [598, 45] on div "Switch to User view" at bounding box center [595, 41] width 135 height 20
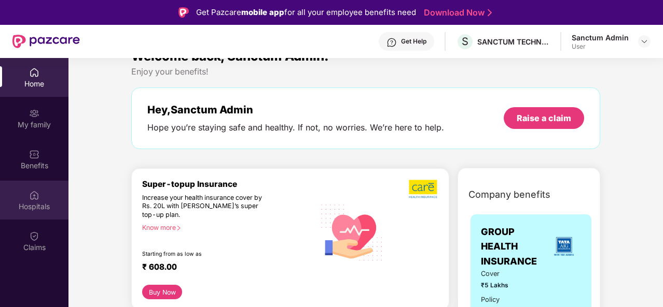
scroll to position [20, 0]
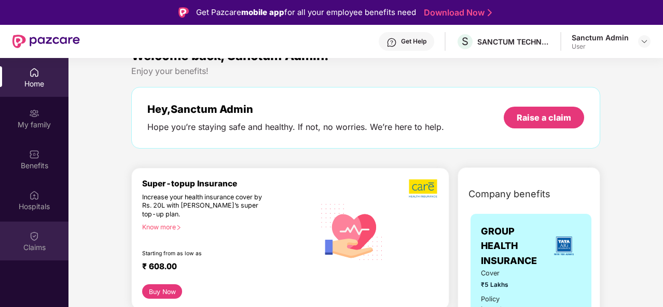
click at [40, 230] on div "Claims" at bounding box center [34, 241] width 68 height 39
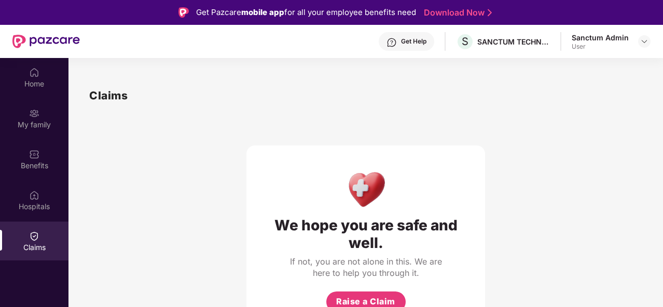
click at [600, 42] on div "Sanctum Admin" at bounding box center [599, 38] width 57 height 10
click at [644, 39] on img at bounding box center [644, 41] width 8 height 8
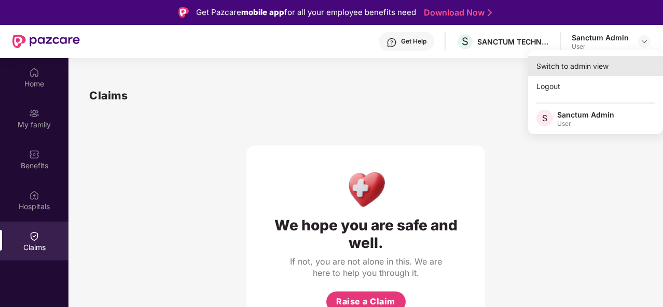
click at [596, 69] on div "Switch to admin view" at bounding box center [595, 66] width 135 height 20
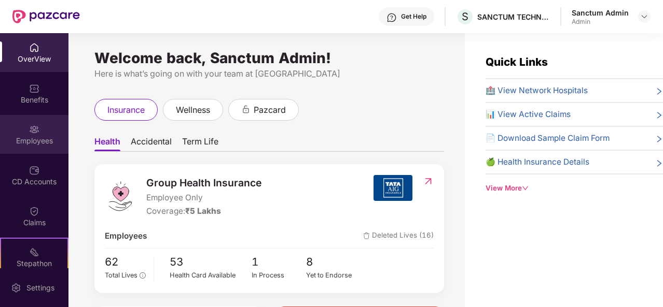
click at [12, 134] on div "Employees" at bounding box center [34, 134] width 68 height 39
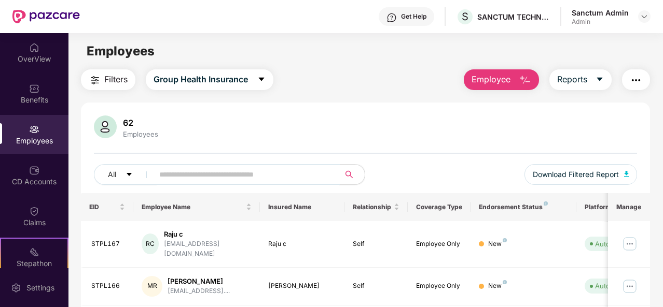
click at [180, 177] on input "text" at bounding box center [242, 175] width 166 height 16
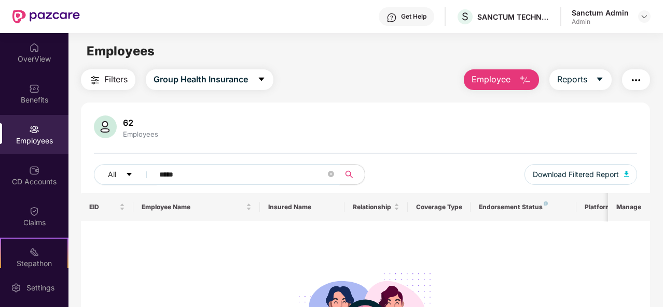
type input "*****"
click at [499, 80] on span "Employee" at bounding box center [490, 79] width 39 height 13
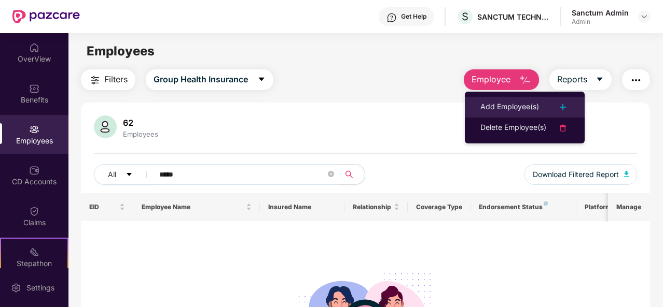
click at [503, 107] on div "Add Employee(s)" at bounding box center [509, 107] width 59 height 12
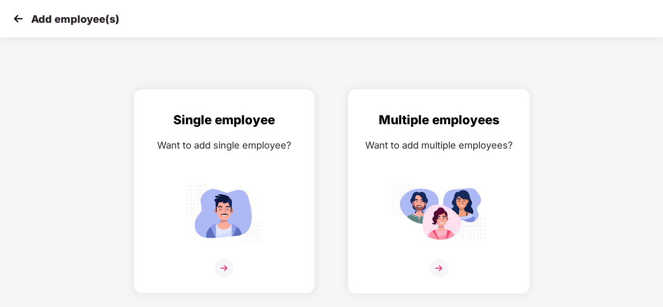
click at [449, 148] on div "Want to add multiple employees?" at bounding box center [439, 145] width 160 height 15
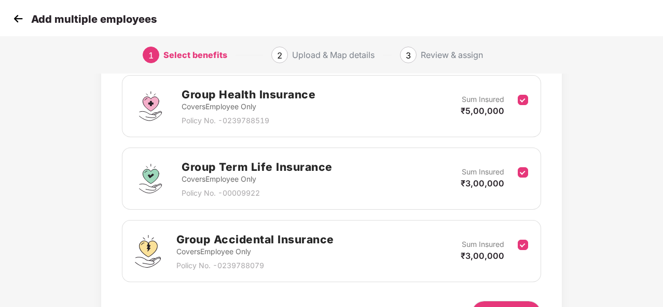
scroll to position [219, 0]
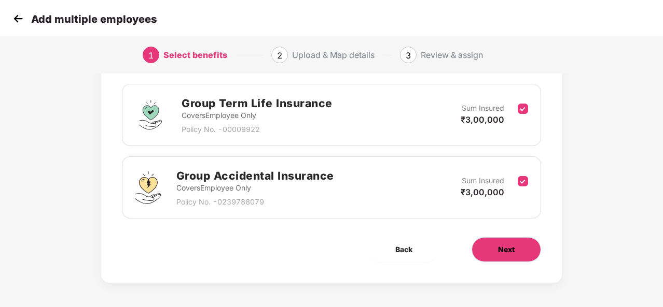
click at [504, 254] on span "Next" at bounding box center [506, 249] width 17 height 11
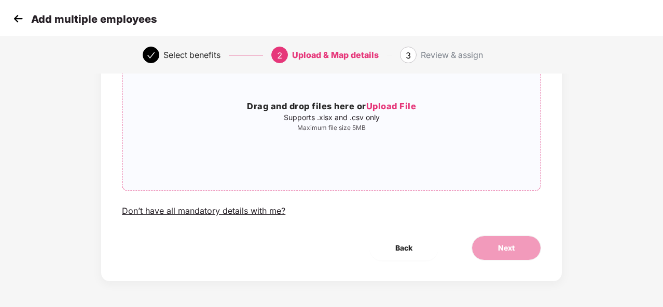
scroll to position [0, 0]
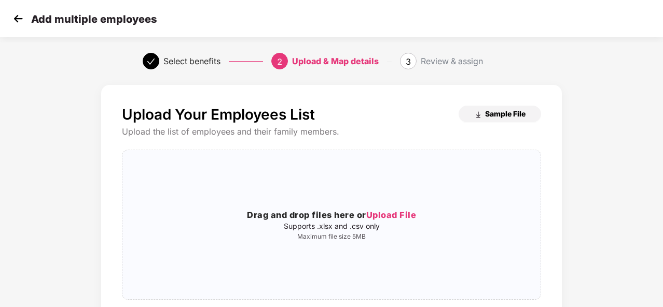
click at [518, 108] on button "Sample File" at bounding box center [499, 114] width 82 height 17
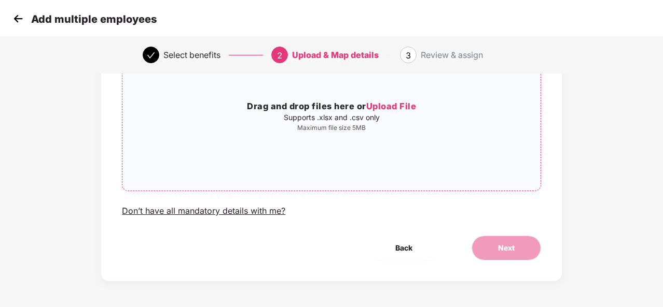
click at [394, 103] on span "Upload File" at bounding box center [391, 106] width 50 height 10
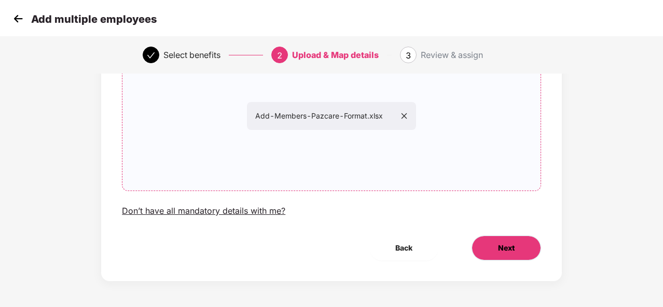
click at [530, 253] on button "Next" at bounding box center [505, 248] width 69 height 25
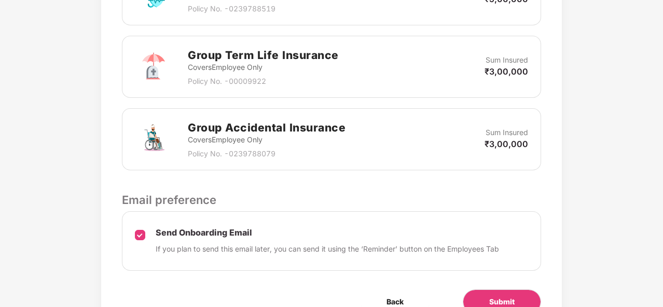
scroll to position [425, 0]
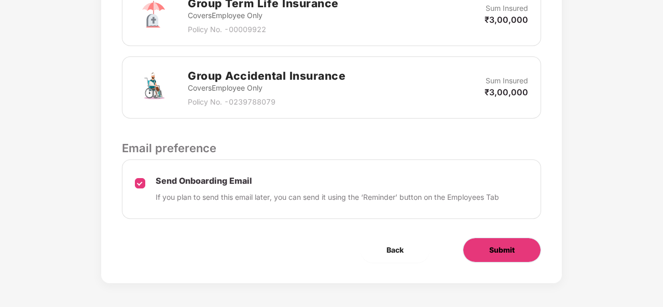
click at [508, 245] on span "Submit" at bounding box center [501, 250] width 25 height 11
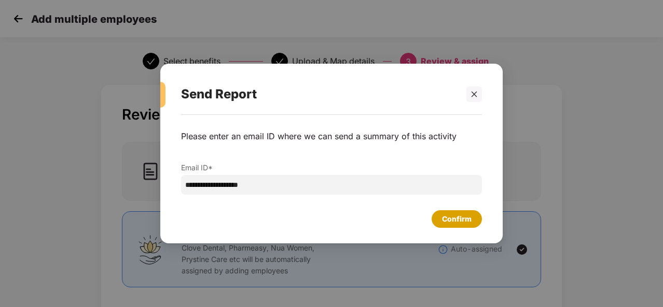
click at [461, 216] on div "Confirm" at bounding box center [457, 219] width 30 height 11
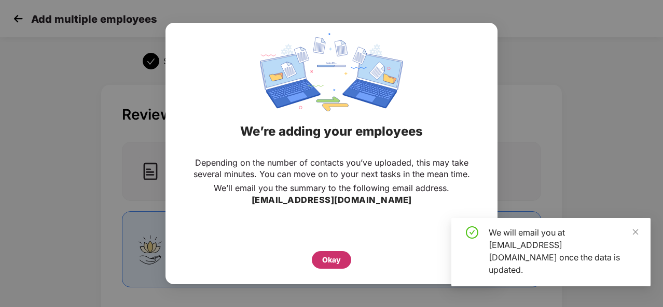
click at [345, 254] on div "Okay" at bounding box center [331, 260] width 39 height 18
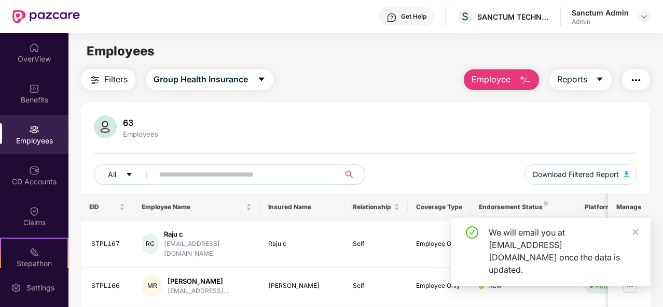
click at [244, 178] on input "text" at bounding box center [242, 175] width 166 height 16
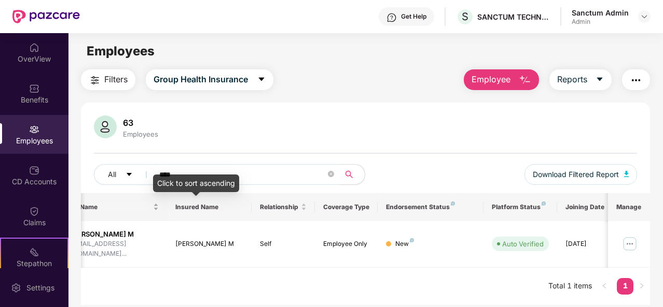
scroll to position [0, 104]
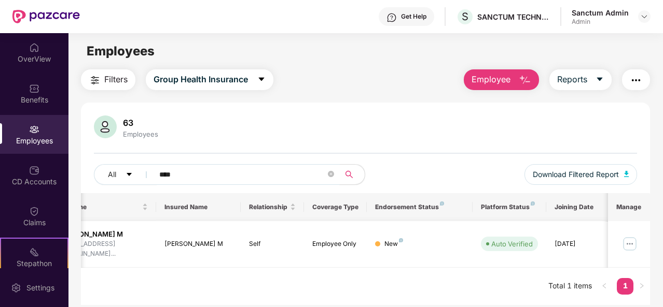
type input "****"
click at [627, 236] on img at bounding box center [629, 244] width 17 height 17
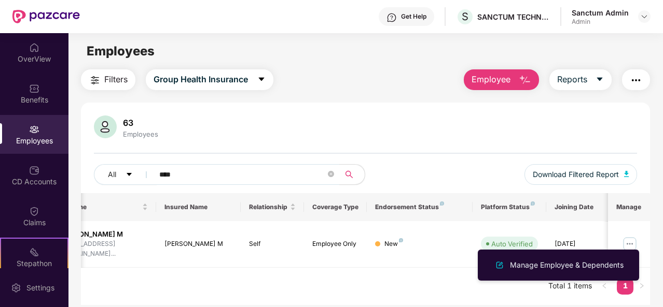
click at [390, 281] on div "EID Employee Name Insured Name Relationship Coverage Type Endorsement Status Pl…" at bounding box center [365, 249] width 569 height 112
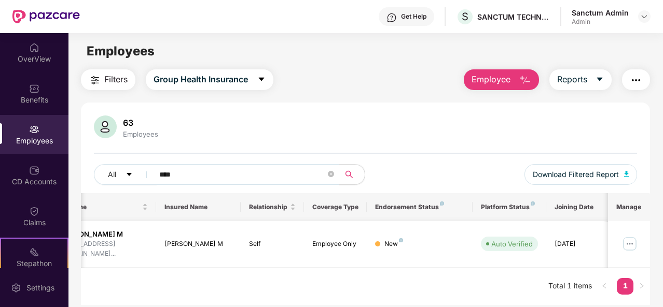
click at [633, 238] on img at bounding box center [629, 244] width 17 height 17
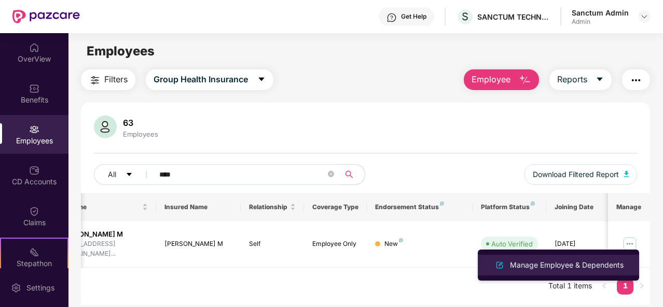
click at [554, 272] on li "Manage Employee & Dependents" at bounding box center [558, 265] width 161 height 21
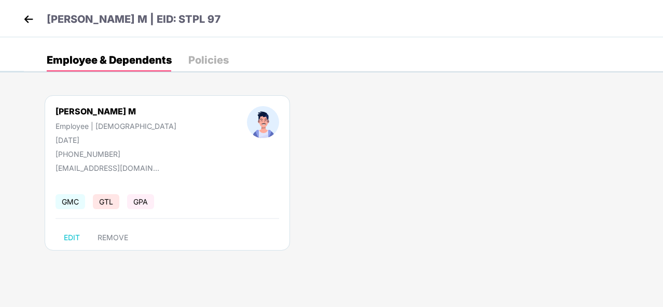
click at [24, 19] on img at bounding box center [29, 19] width 16 height 16
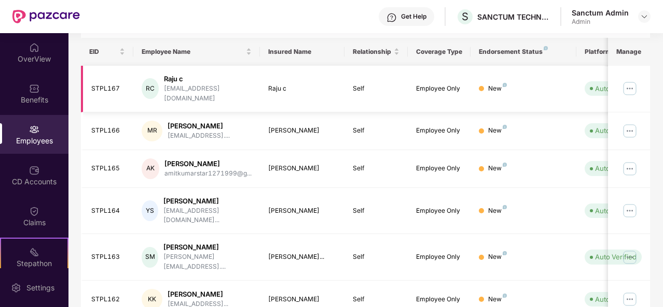
scroll to position [0, 0]
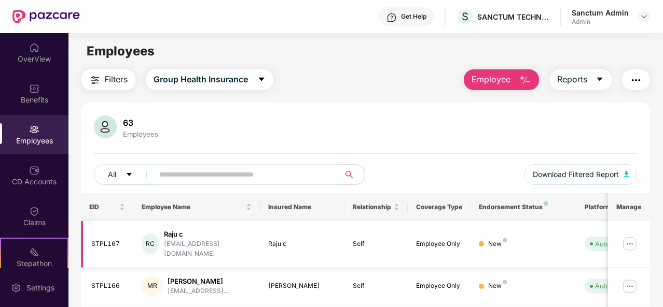
drag, startPoint x: 459, startPoint y: 260, endPoint x: 289, endPoint y: 250, distance: 170.3
click at [468, 167] on div "All Download Filtered Report" at bounding box center [365, 178] width 543 height 29
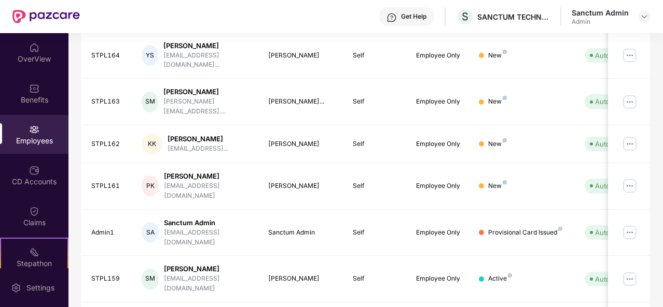
scroll to position [327, 0]
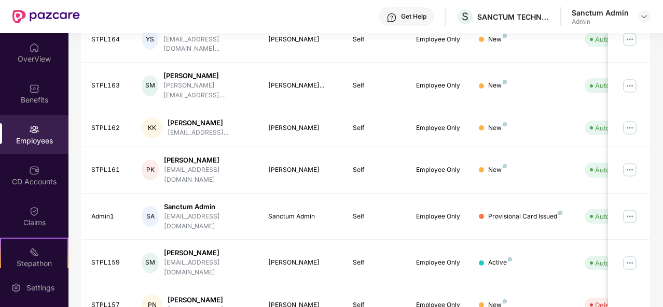
click at [587, 276] on div "EID Employee Name Insured Name Relationship Coverage Type Endorsement Status Pl…" at bounding box center [365, 114] width 569 height 496
drag, startPoint x: 587, startPoint y: 276, endPoint x: 538, endPoint y: 264, distance: 50.8
click at [583, 276] on div "EID Employee Name Insured Name Relationship Coverage Type Endorsement Status Pl…" at bounding box center [365, 114] width 569 height 496
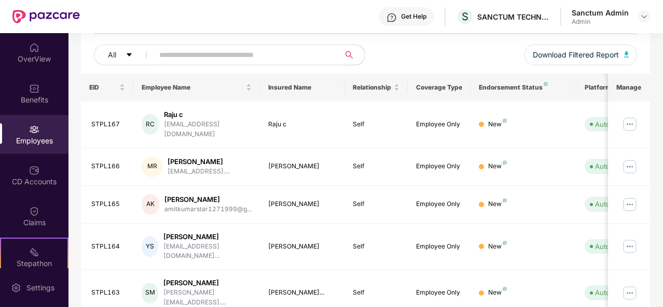
scroll to position [0, 0]
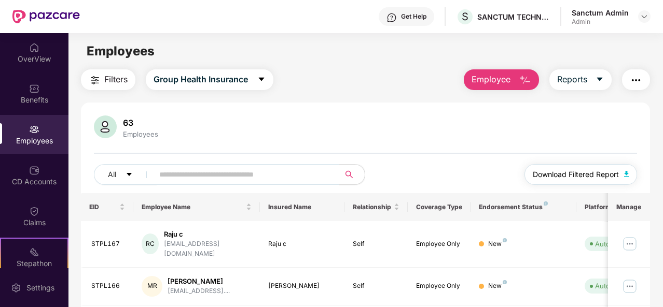
click at [595, 166] on button "Download Filtered Report" at bounding box center [580, 174] width 113 height 21
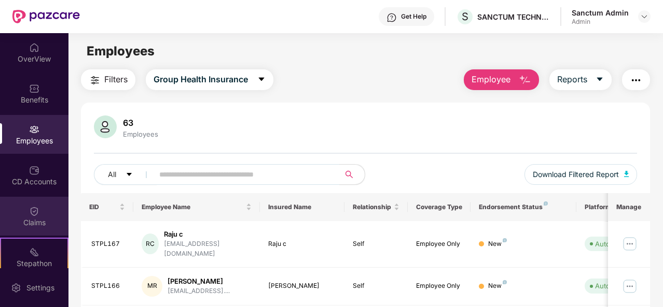
click at [43, 223] on div "Claims" at bounding box center [34, 223] width 68 height 10
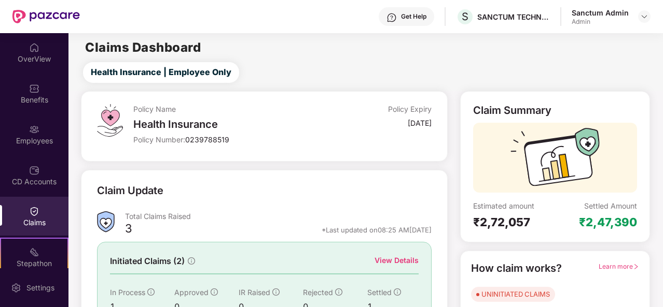
scroll to position [97, 0]
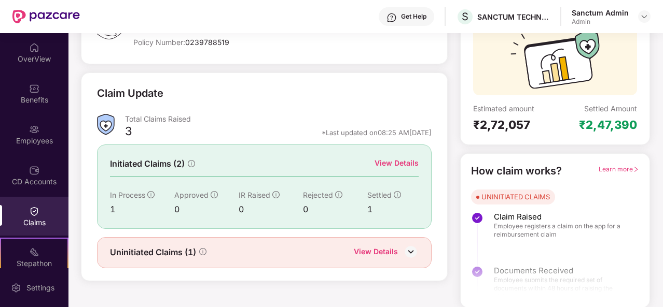
click at [406, 162] on div "View Details" at bounding box center [396, 163] width 44 height 11
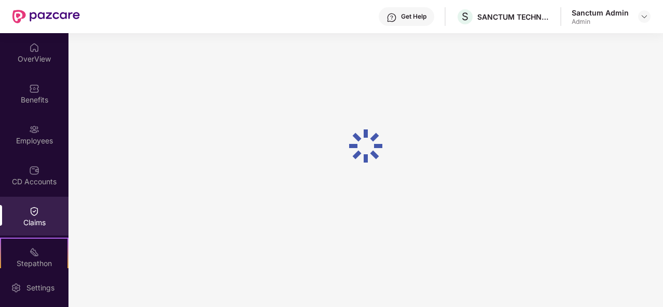
scroll to position [33, 0]
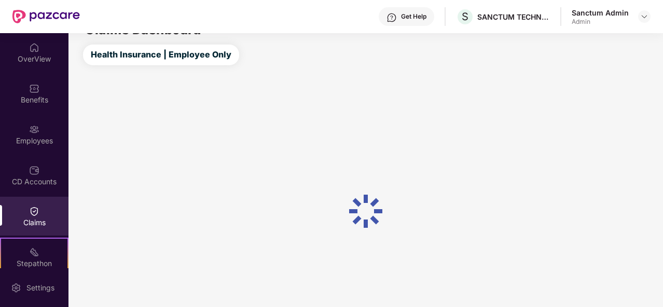
scroll to position [97, 0]
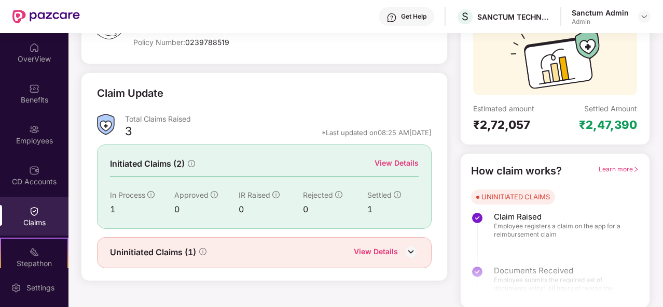
click at [152, 191] on icon "info-circle" at bounding box center [150, 194] width 7 height 7
click at [376, 253] on div "View Details" at bounding box center [376, 252] width 44 height 13
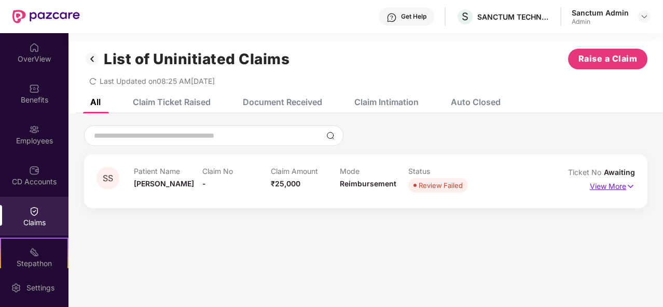
click at [606, 185] on p "View More" at bounding box center [612, 185] width 45 height 14
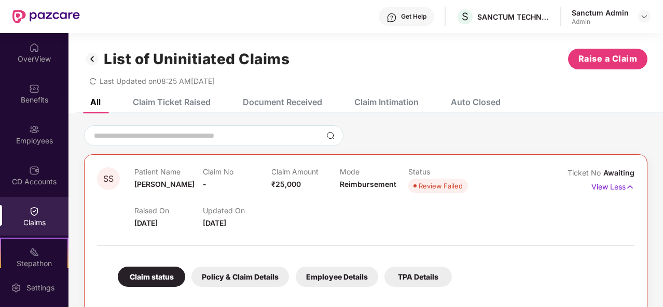
click at [58, 218] on div "Claims" at bounding box center [34, 223] width 68 height 10
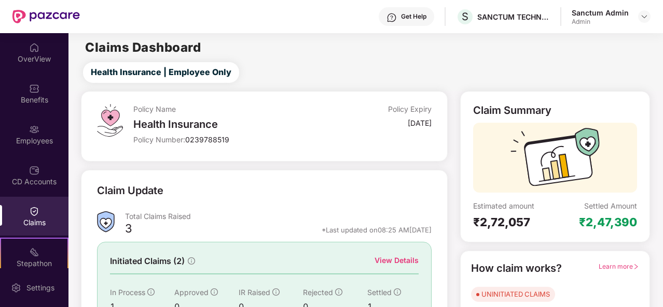
scroll to position [97, 0]
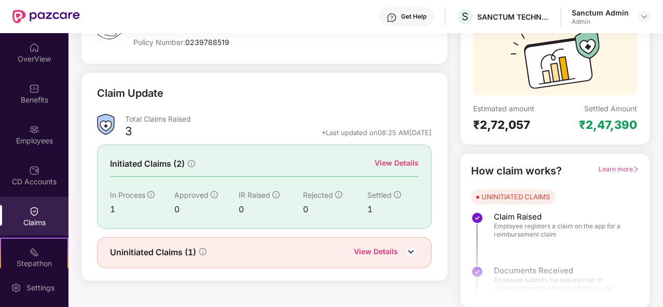
click at [392, 167] on div "View Details" at bounding box center [396, 163] width 44 height 11
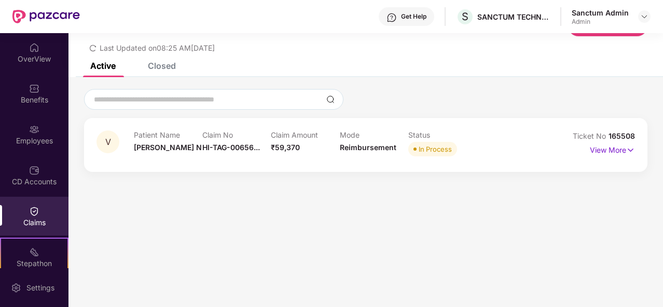
scroll to position [33, 0]
click at [610, 152] on p "View More" at bounding box center [612, 149] width 45 height 14
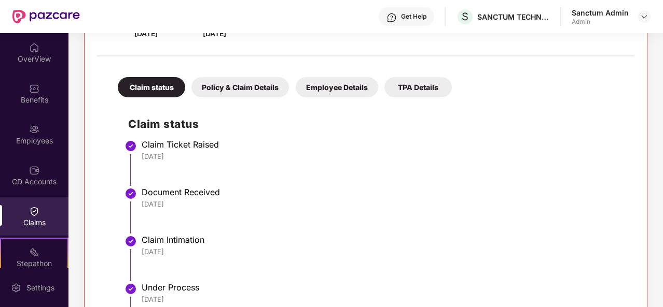
scroll to position [0, 0]
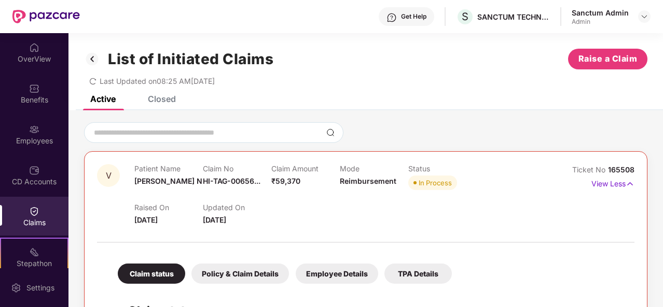
click at [347, 52] on div "List of Initiated Claims Raise a Claim" at bounding box center [365, 59] width 563 height 21
